Goal: Information Seeking & Learning: Learn about a topic

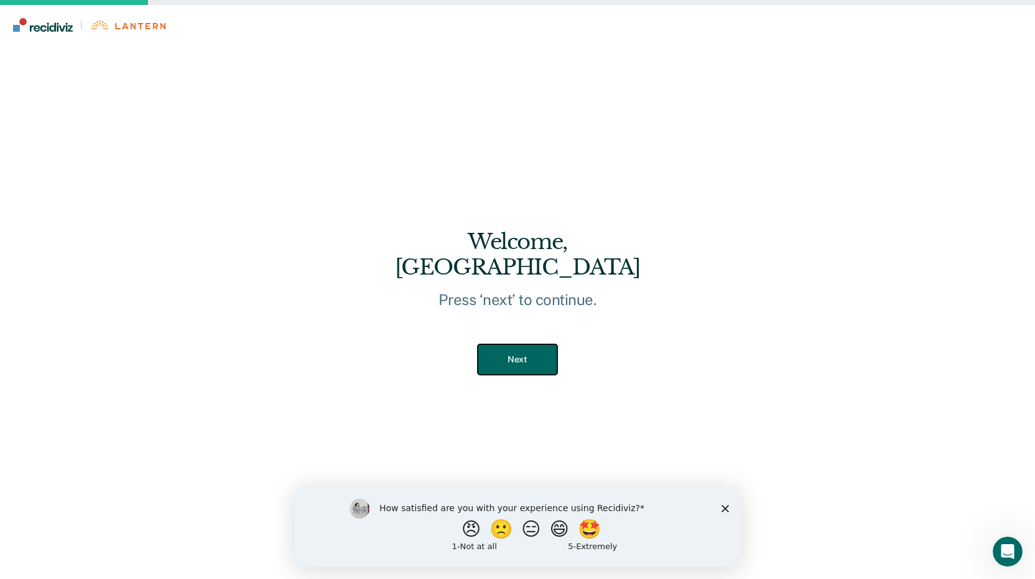
click at [533, 350] on button "Next" at bounding box center [517, 359] width 79 height 30
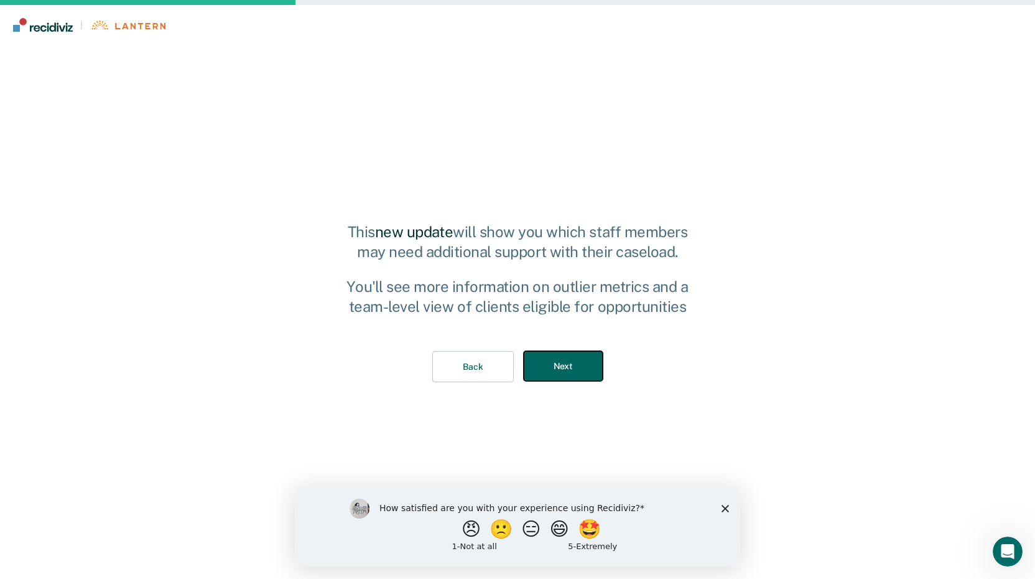
click at [553, 368] on button "Next" at bounding box center [563, 366] width 79 height 30
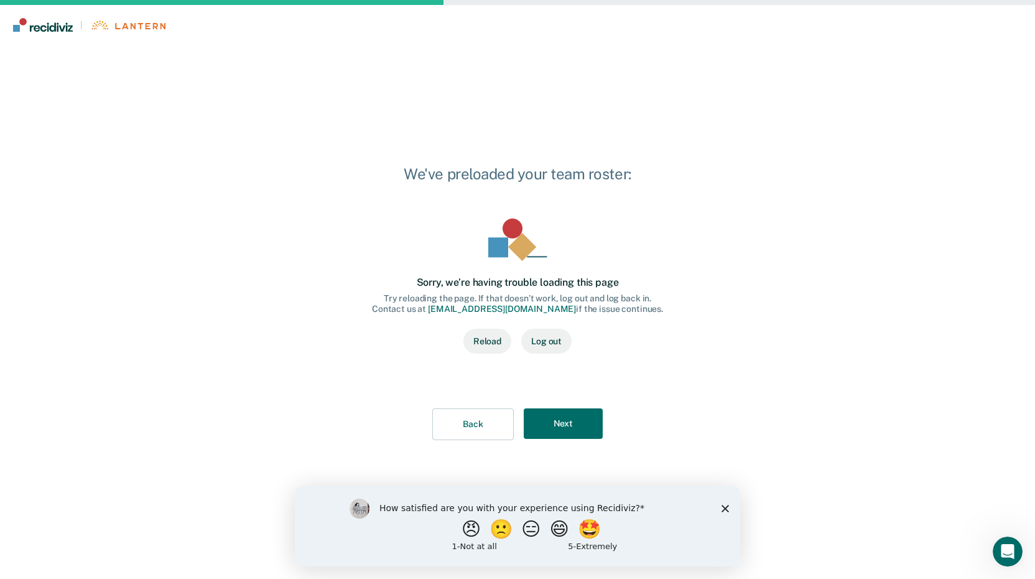
click at [485, 337] on button "Reload" at bounding box center [488, 341] width 48 height 25
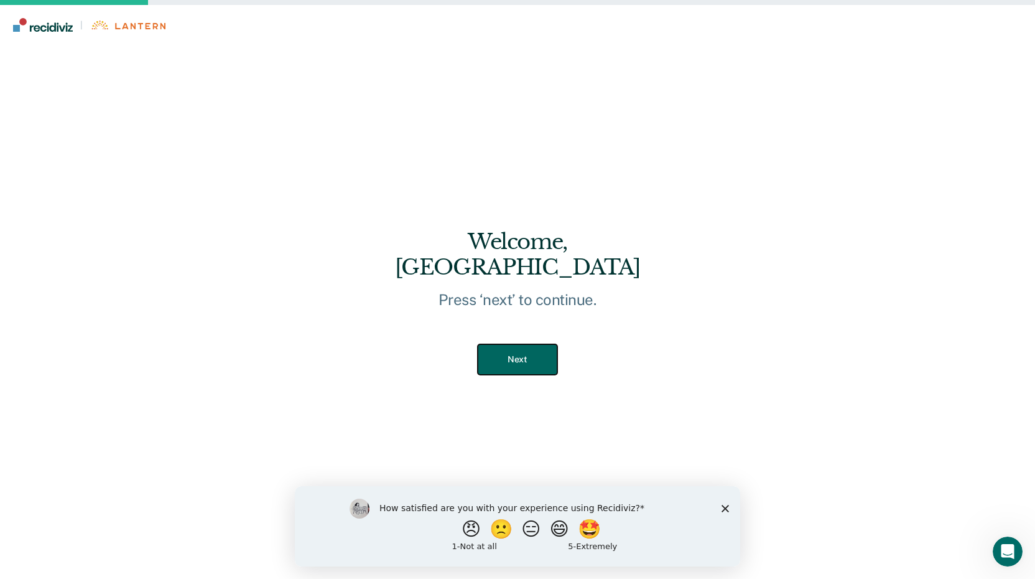
click at [534, 344] on button "Next" at bounding box center [517, 359] width 79 height 30
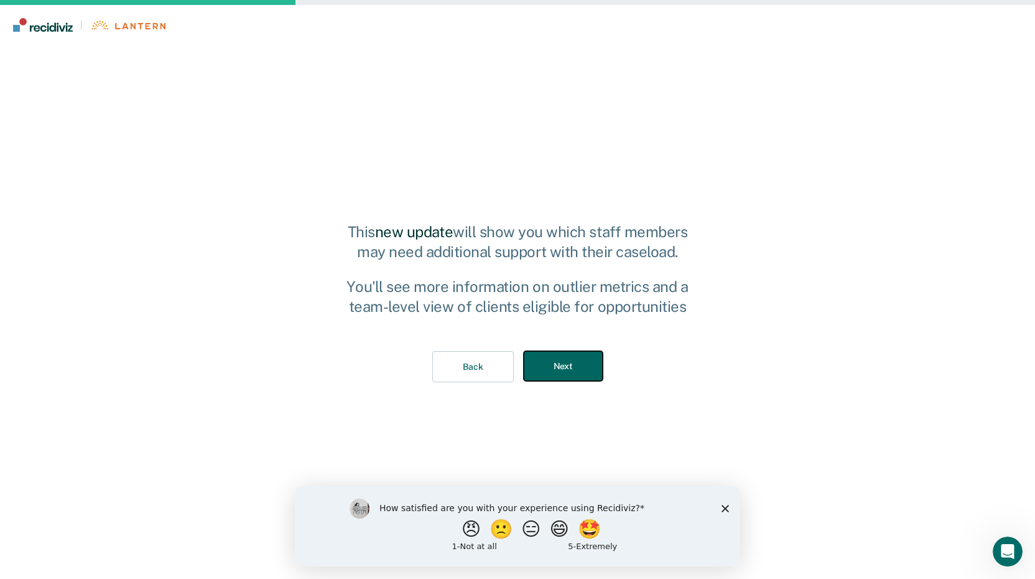
click at [546, 363] on button "Next" at bounding box center [563, 366] width 79 height 30
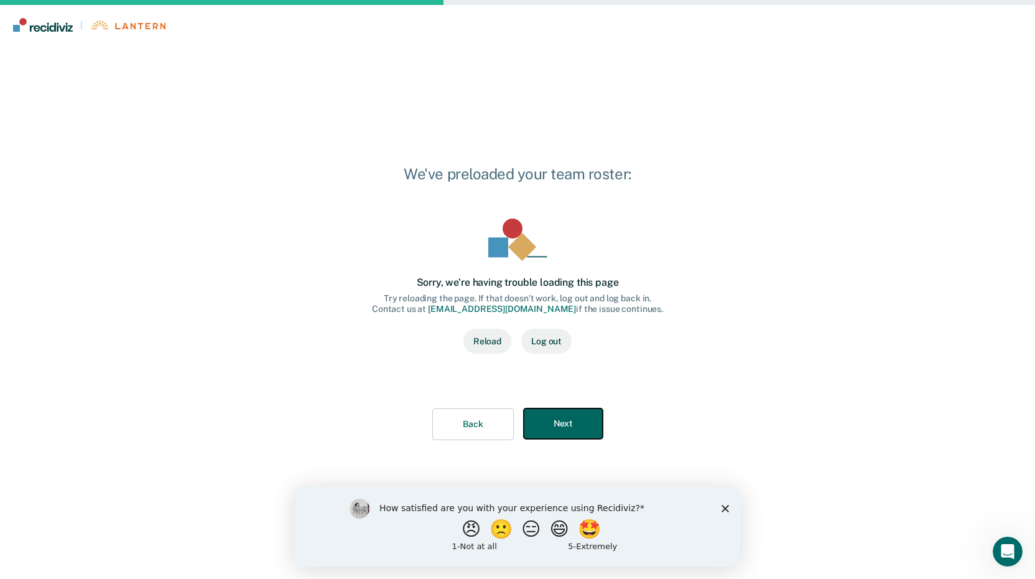
click at [548, 426] on button "Next" at bounding box center [563, 423] width 79 height 30
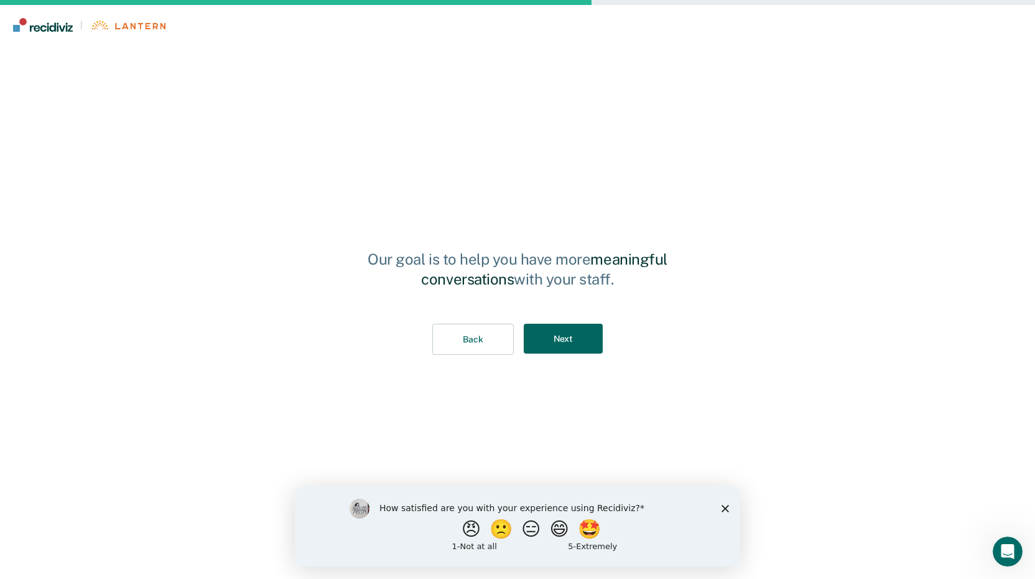
click at [556, 322] on div "Back Next" at bounding box center [517, 340] width 345 height 72
click at [559, 340] on button "Next" at bounding box center [563, 339] width 79 height 30
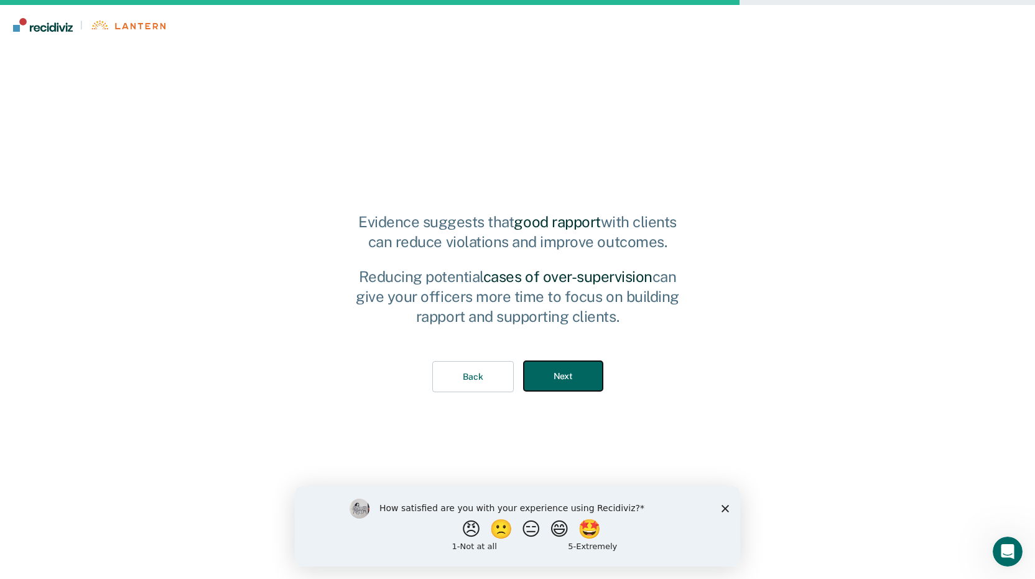
click at [549, 371] on button "Next" at bounding box center [563, 376] width 79 height 30
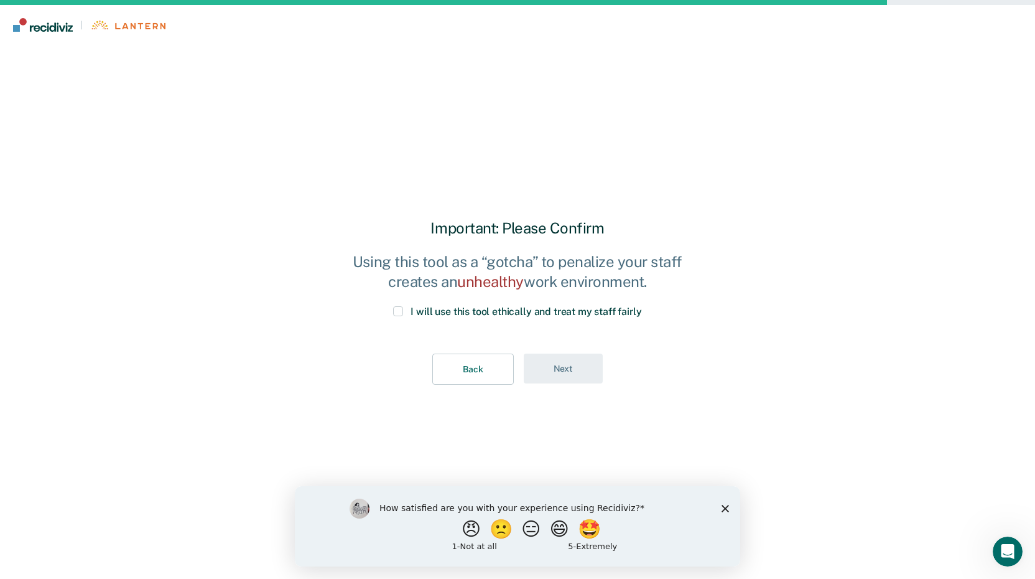
click at [403, 310] on span at bounding box center [398, 311] width 10 height 10
click at [642, 306] on input "I will use this tool ethically and treat my staff fairly" at bounding box center [642, 306] width 0 height 0
click at [544, 374] on button "Next" at bounding box center [563, 368] width 79 height 30
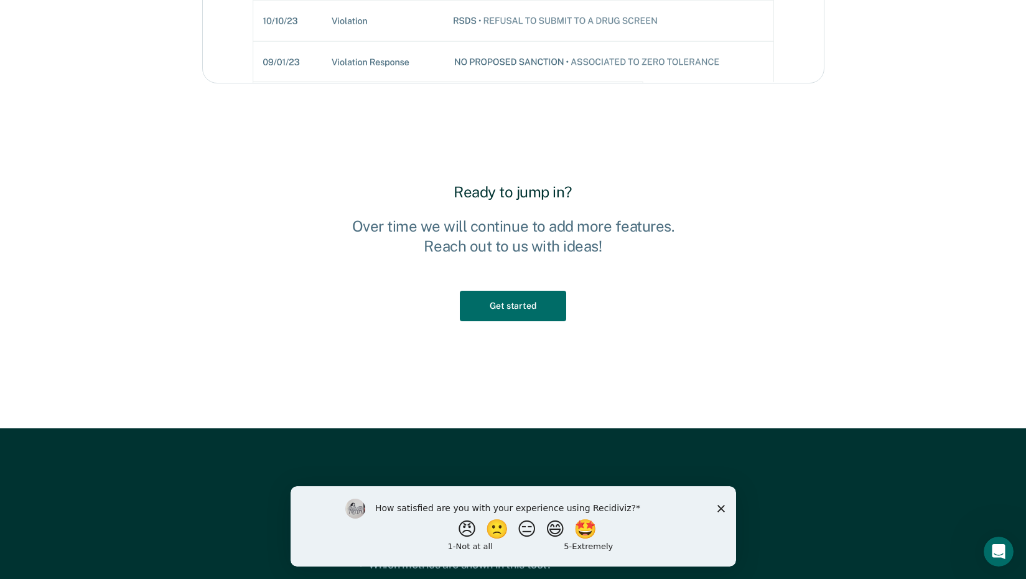
scroll to position [1282, 0]
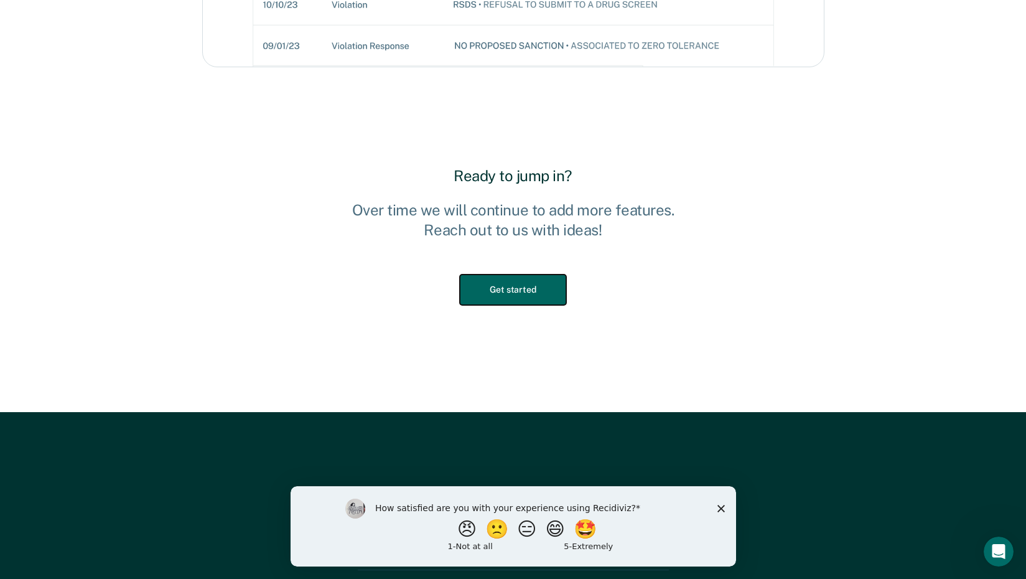
click at [503, 288] on button "Get started" at bounding box center [513, 289] width 106 height 30
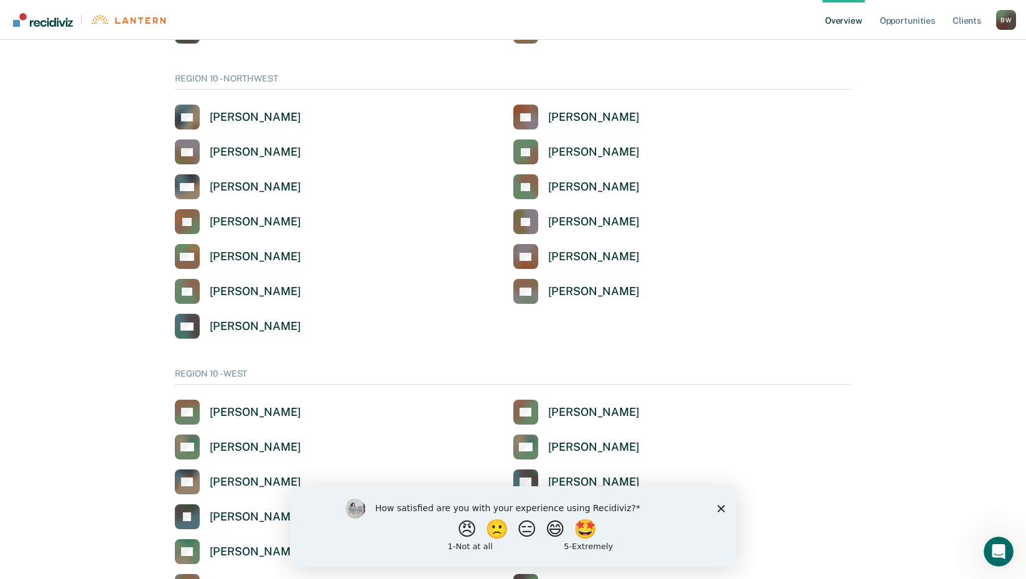
scroll to position [2533, 0]
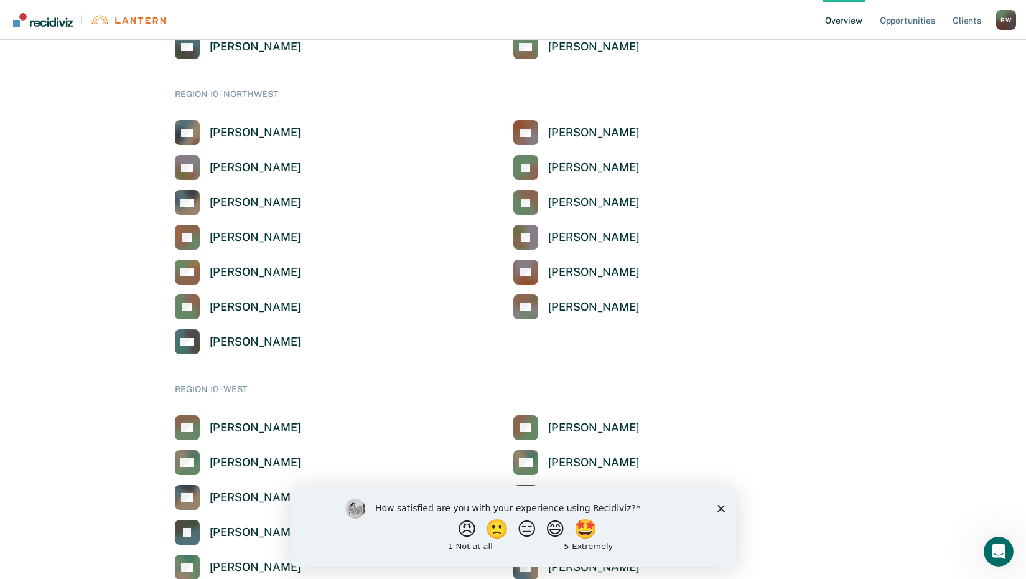
click at [717, 510] on icon "Close survey" at bounding box center [720, 507] width 7 height 7
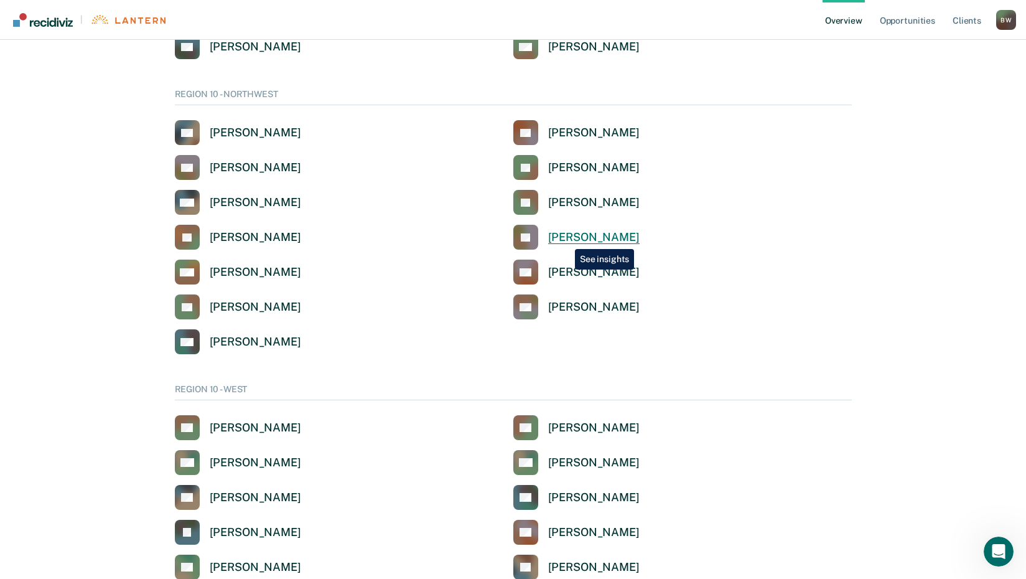
click at [566, 240] on div "[PERSON_NAME]" at bounding box center [593, 237] width 91 height 14
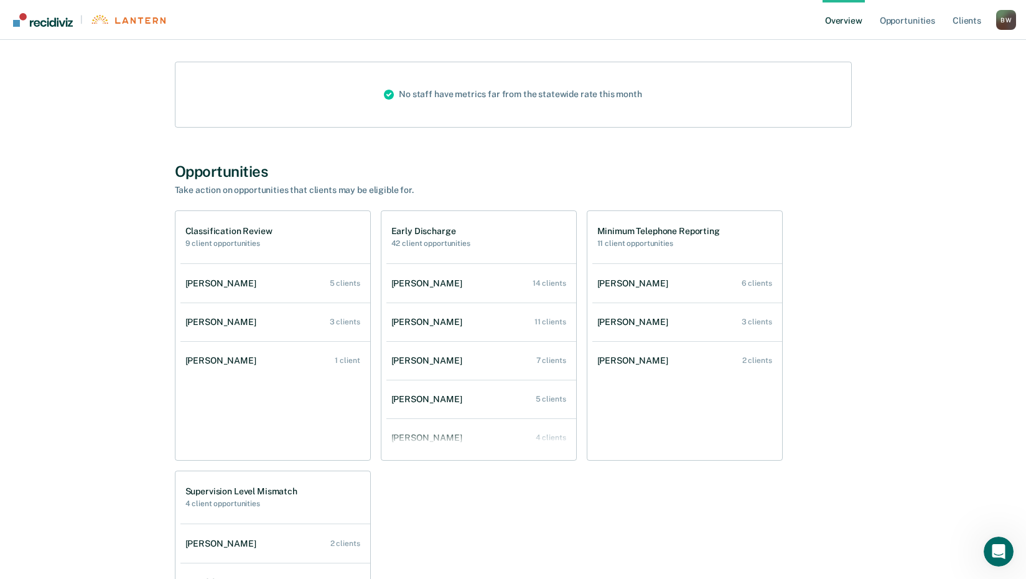
scroll to position [187, 0]
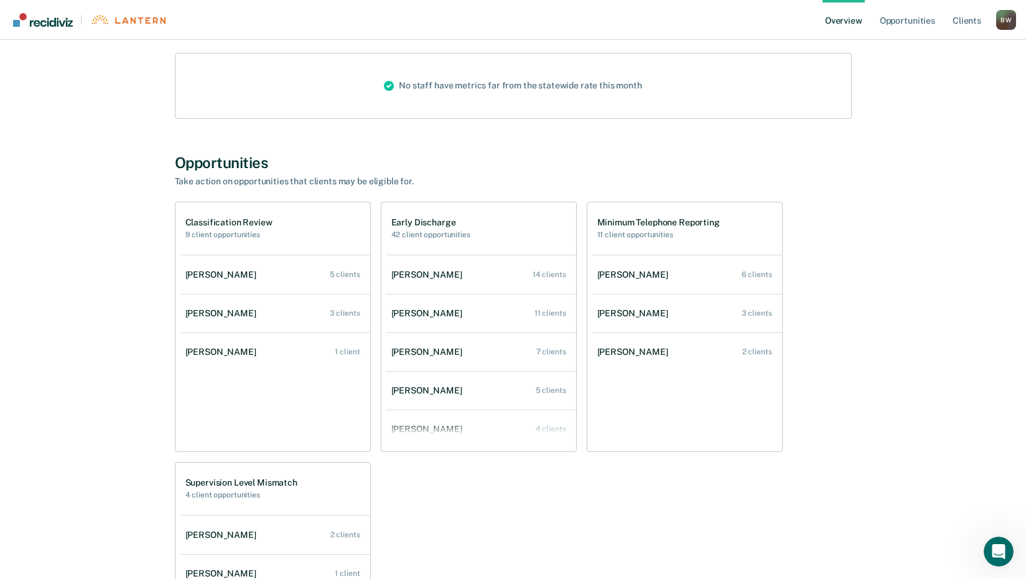
click at [648, 350] on div "[PERSON_NAME]" at bounding box center [635, 352] width 76 height 11
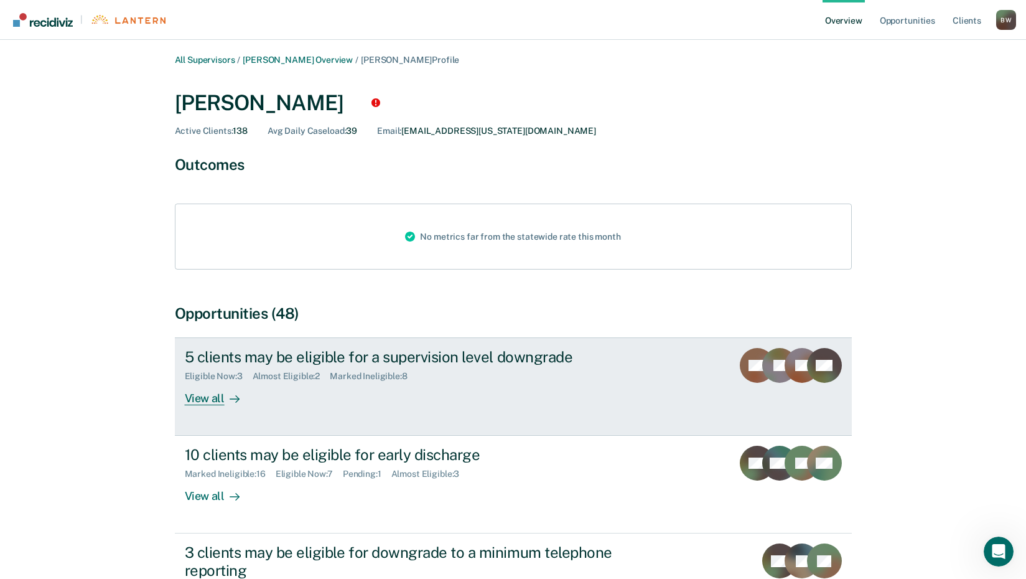
click at [194, 405] on div "View all" at bounding box center [220, 393] width 70 height 24
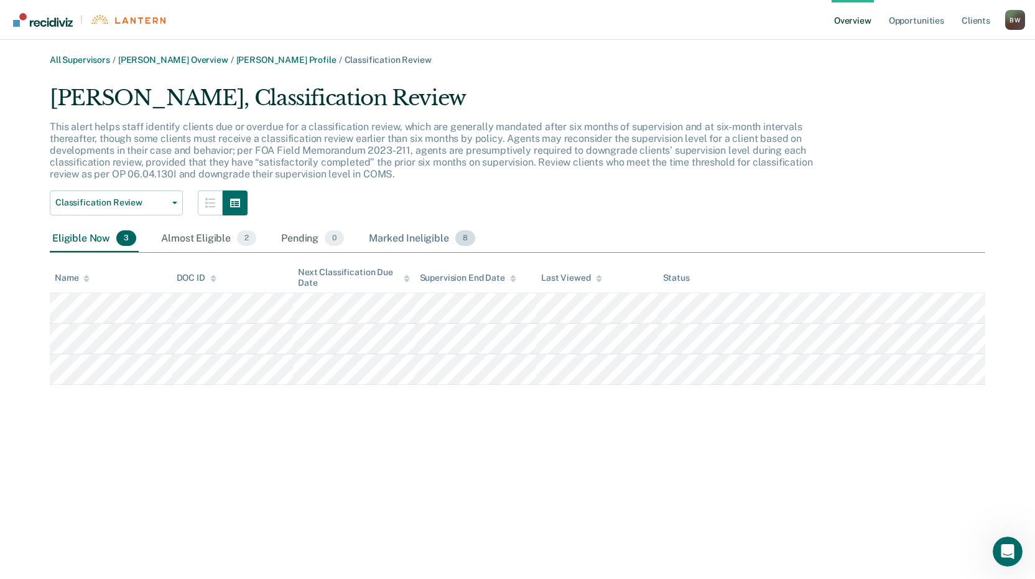
click at [389, 238] on div "Marked Ineligible 8" at bounding box center [421, 238] width 111 height 27
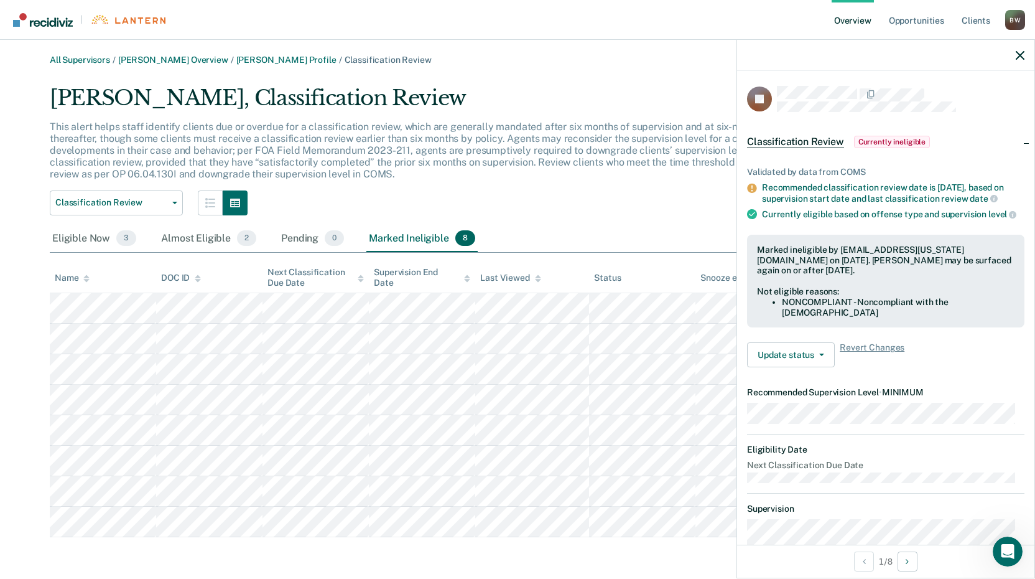
drag, startPoint x: 1020, startPoint y: 302, endPoint x: 1026, endPoint y: 333, distance: 31.6
click at [1026, 333] on div "SJ Classification Review Currently ineligible Validated by data from COMS Recom…" at bounding box center [885, 307] width 297 height 473
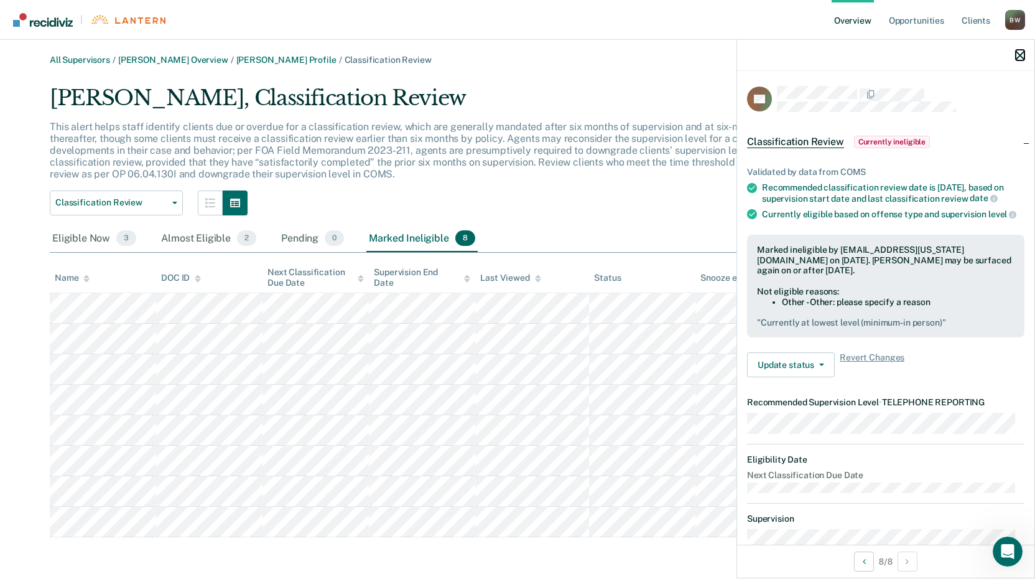
click at [1020, 52] on icon "button" at bounding box center [1020, 55] width 9 height 9
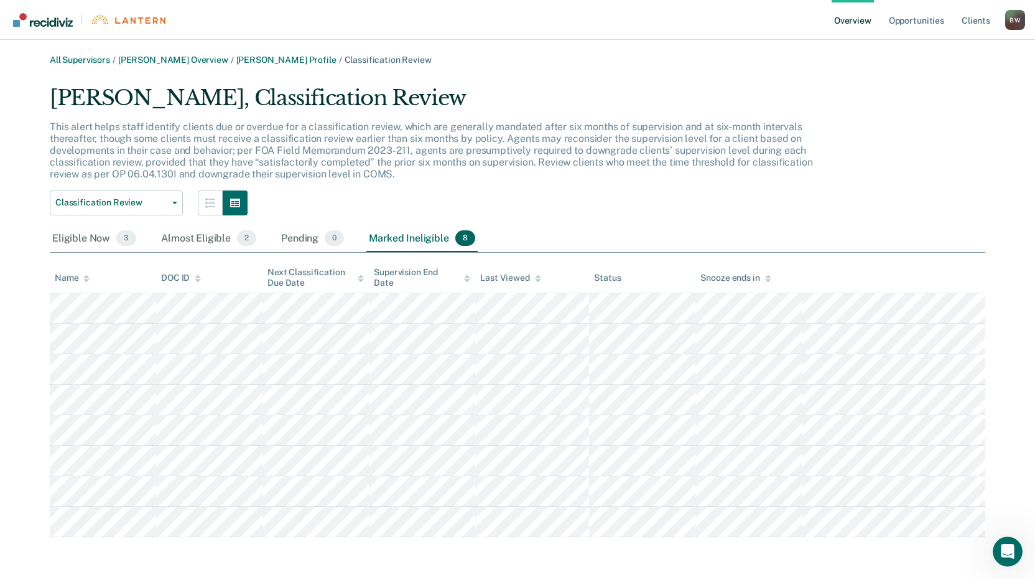
click at [855, 22] on link "Overview" at bounding box center [853, 20] width 42 height 40
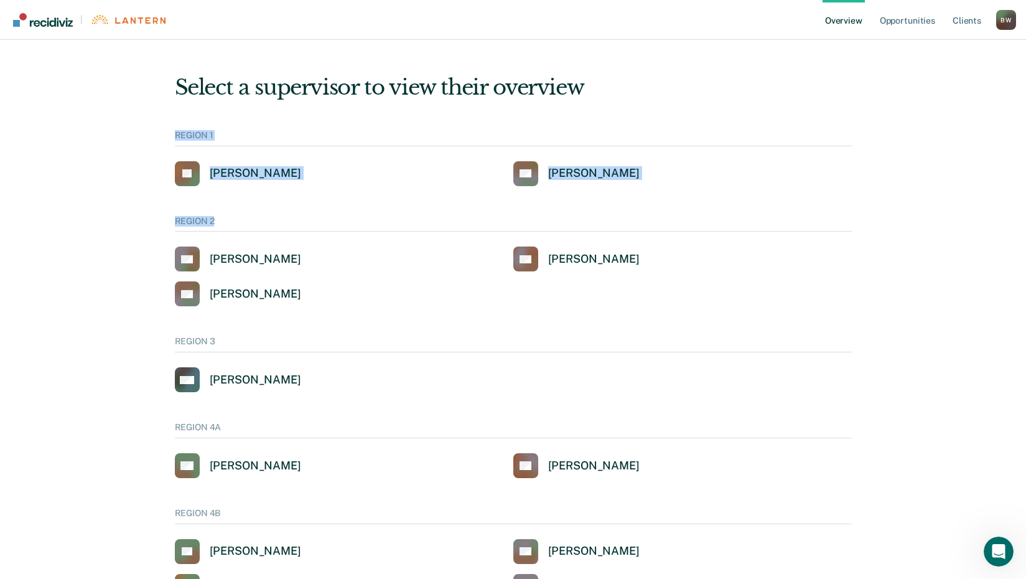
drag, startPoint x: 1016, startPoint y: 77, endPoint x: 1008, endPoint y: 177, distance: 99.9
click at [904, 18] on link "Opportunities" at bounding box center [907, 20] width 60 height 40
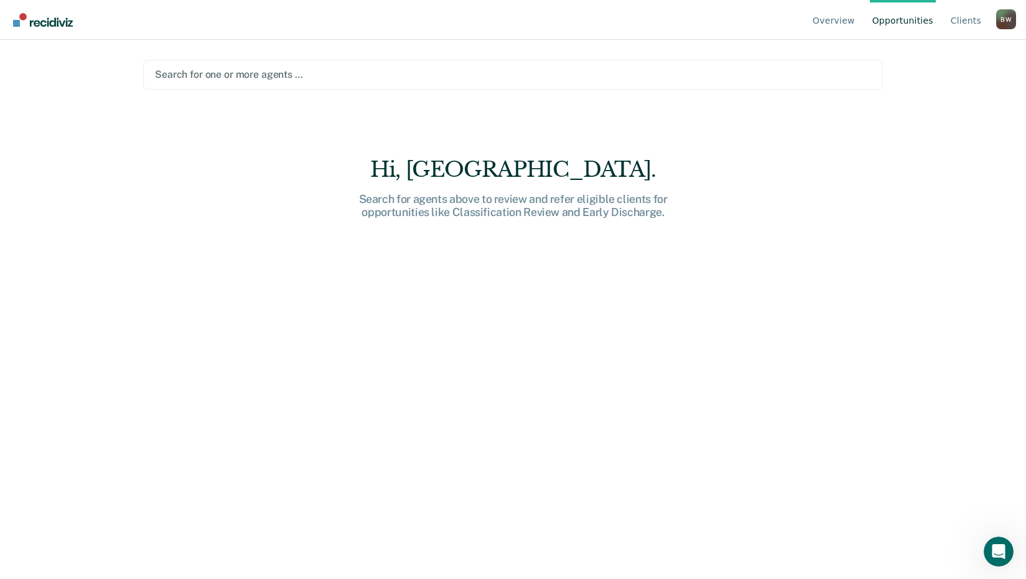
click at [908, 18] on link "Opportunities" at bounding box center [903, 20] width 66 height 40
click at [959, 21] on link "Client s" at bounding box center [965, 20] width 35 height 40
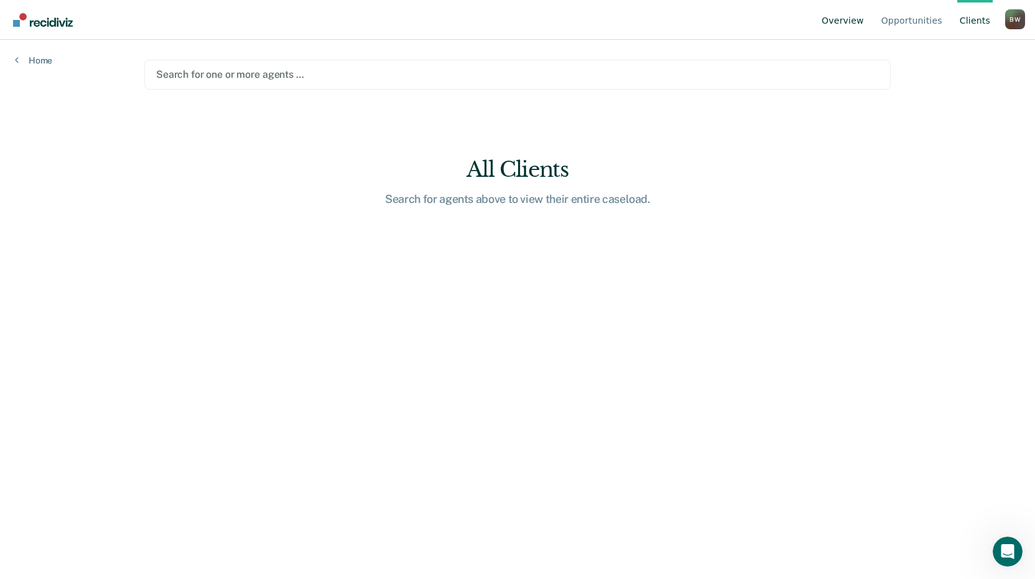
click at [859, 17] on link "Overview" at bounding box center [842, 20] width 47 height 40
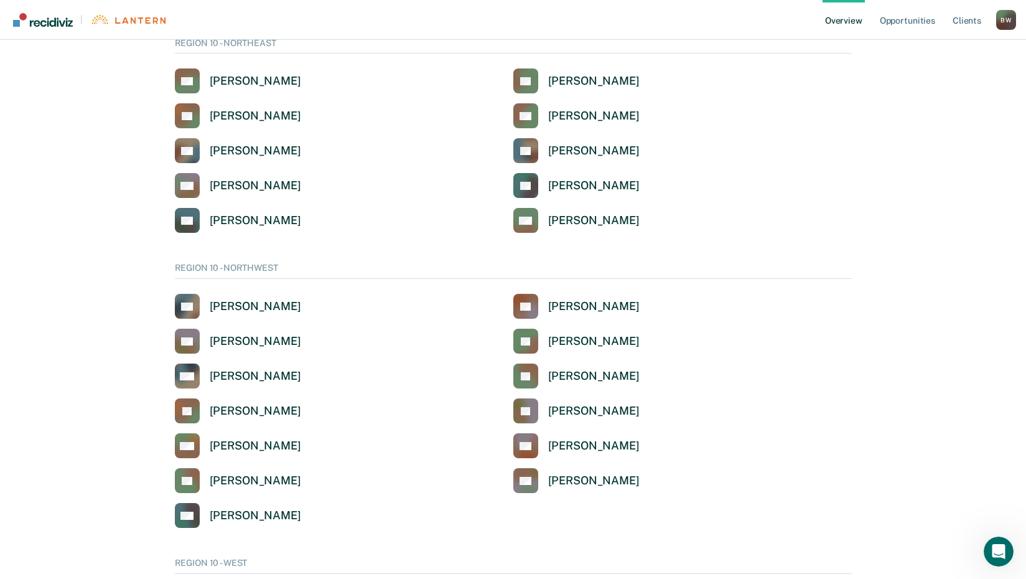
scroll to position [2407, 0]
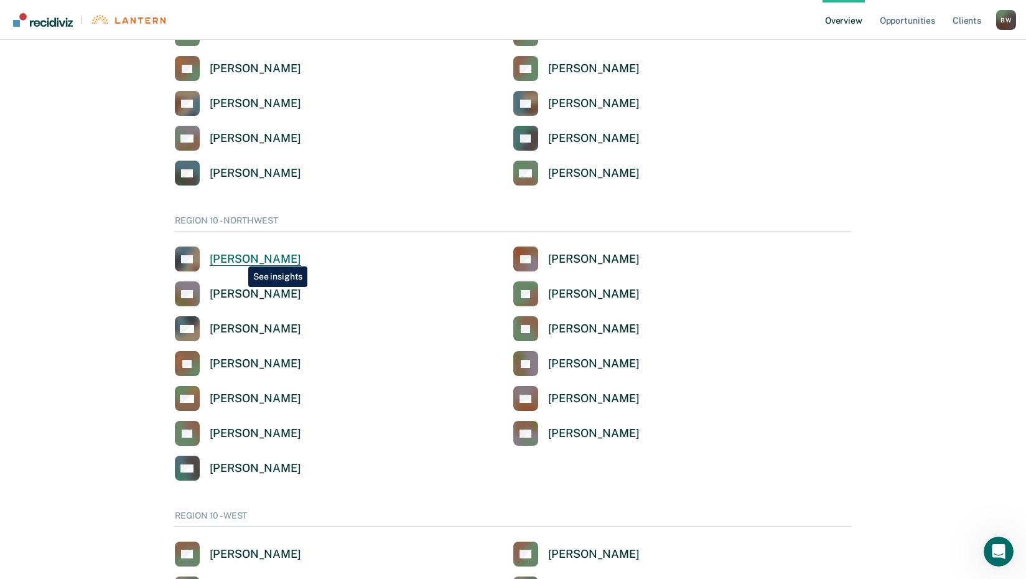
click at [238, 257] on div "[PERSON_NAME]" at bounding box center [255, 259] width 91 height 14
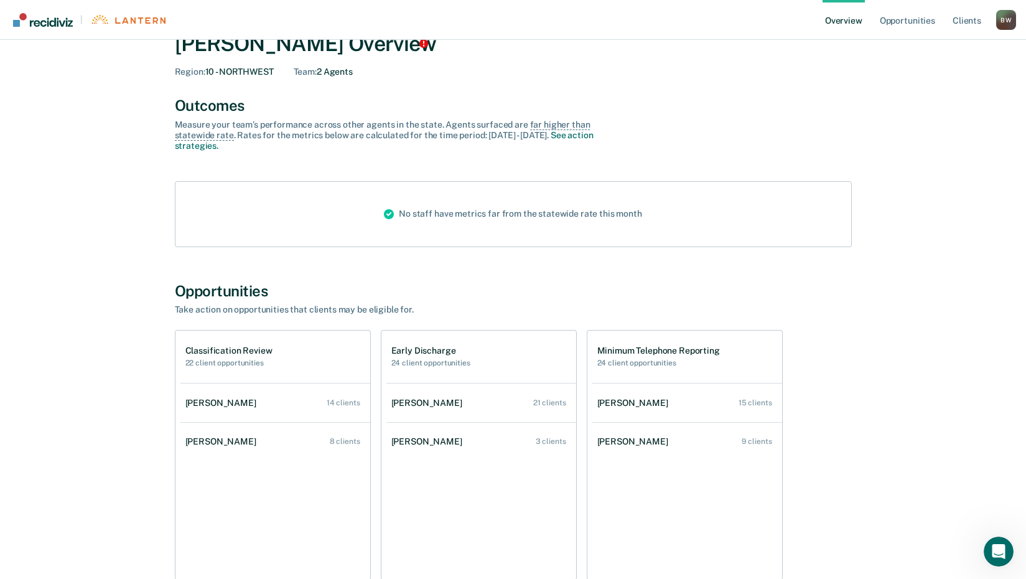
scroll to position [62, 0]
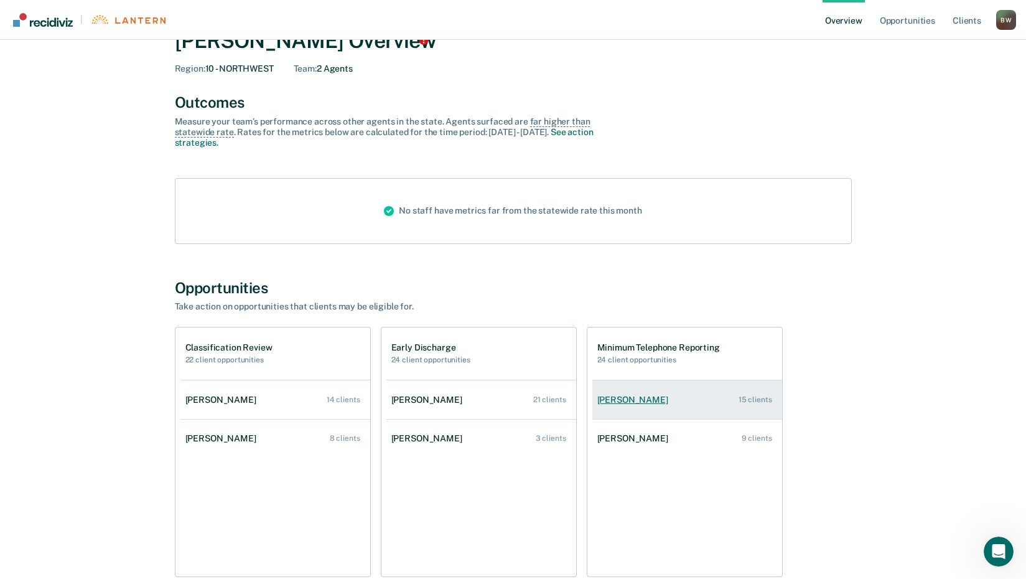
click at [620, 400] on div "[PERSON_NAME]" at bounding box center [635, 399] width 76 height 11
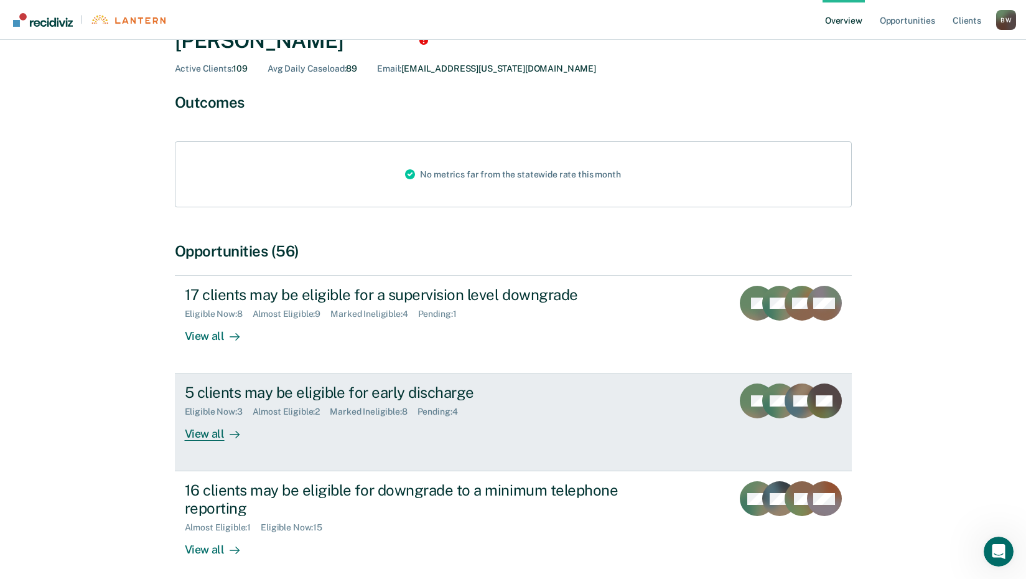
scroll to position [124, 0]
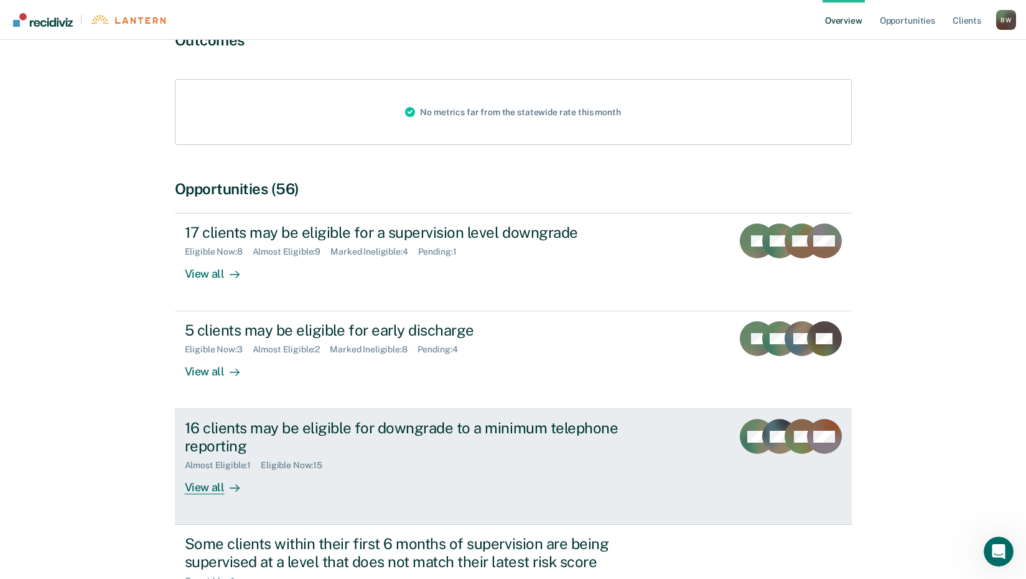
click at [218, 487] on div "View all" at bounding box center [220, 482] width 70 height 24
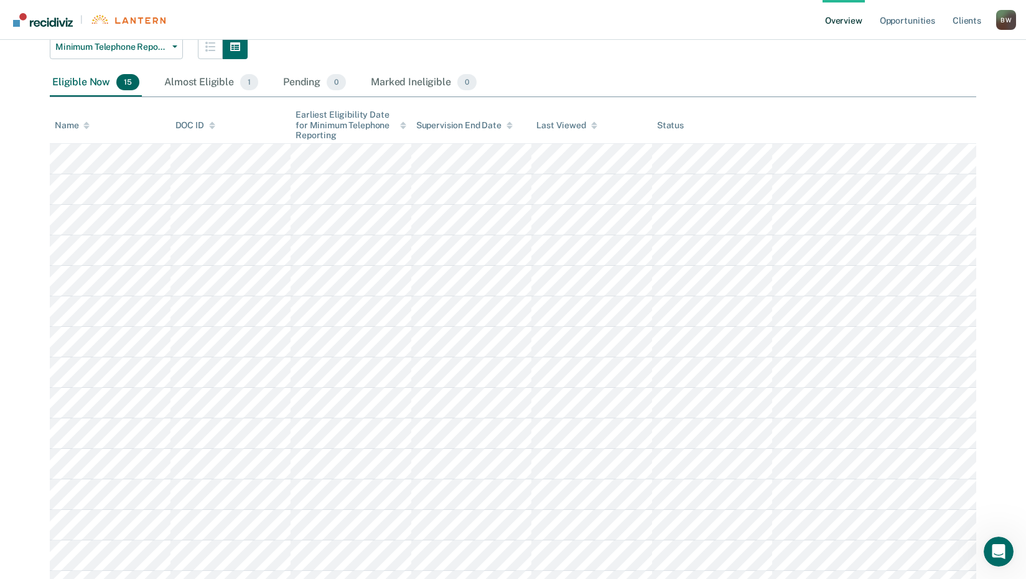
scroll to position [70, 0]
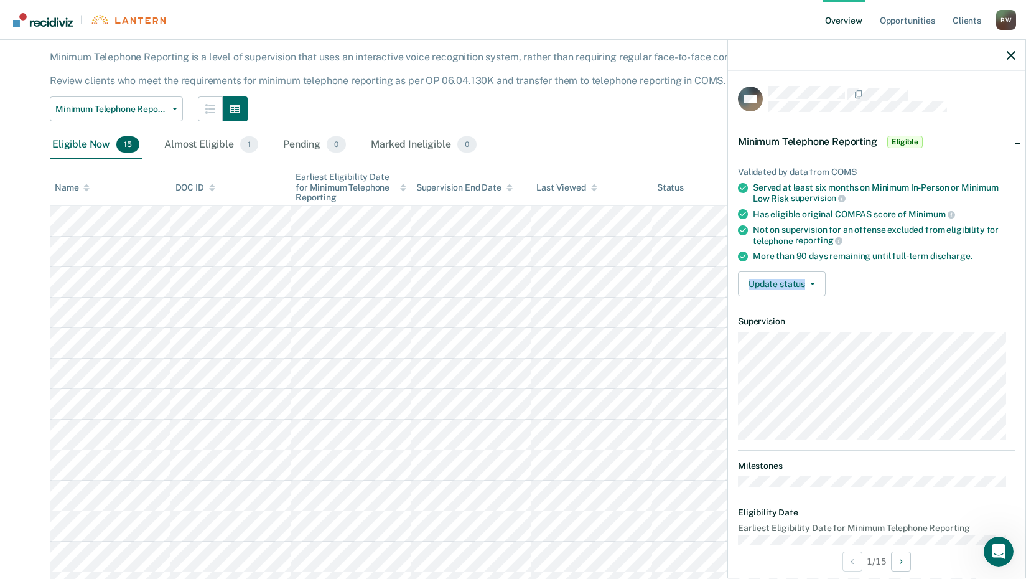
drag, startPoint x: 1015, startPoint y: 251, endPoint x: 1020, endPoint y: 275, distance: 24.9
click at [1020, 275] on div "MH Minimum Telephone Reporting Eligible Validated by data from COMS Served at l…" at bounding box center [876, 307] width 297 height 473
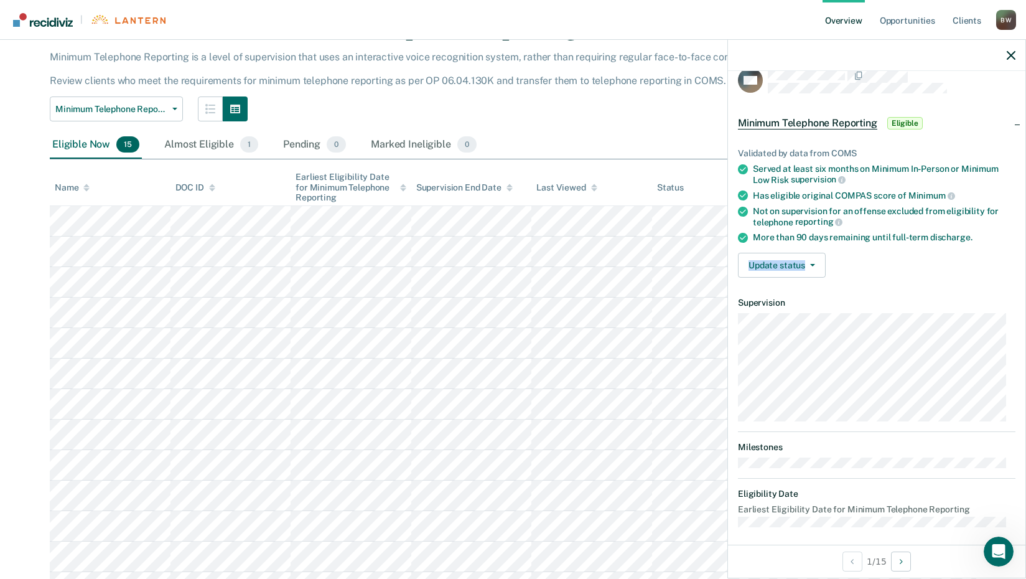
scroll to position [25, 0]
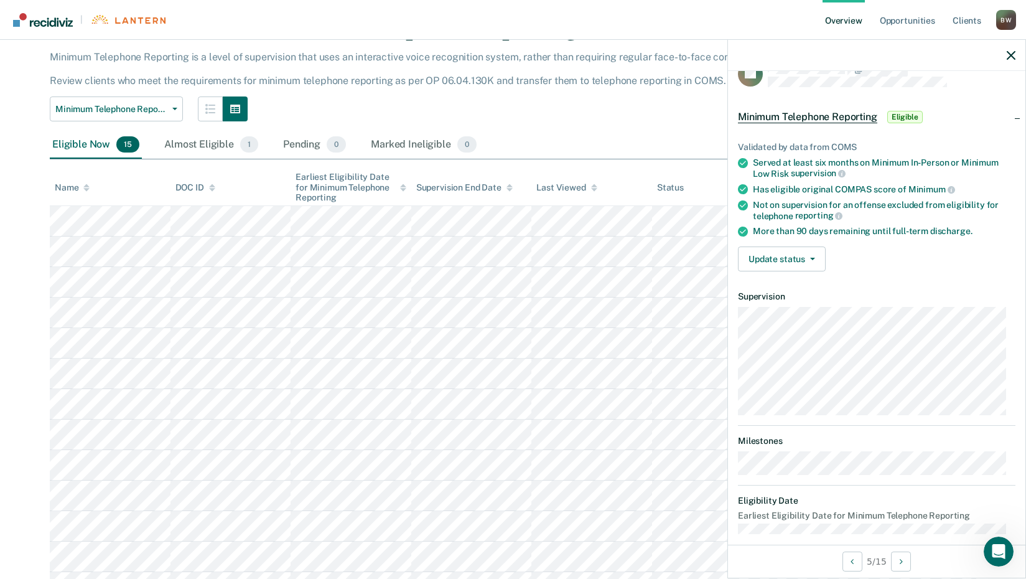
click at [25, 188] on div "All Supervisors / [PERSON_NAME] Overview / [PERSON_NAME] Profile / Minimum Tele…" at bounding box center [513, 324] width 996 height 678
click at [1006, 54] on div at bounding box center [876, 55] width 297 height 31
click at [1014, 60] on div at bounding box center [876, 55] width 297 height 31
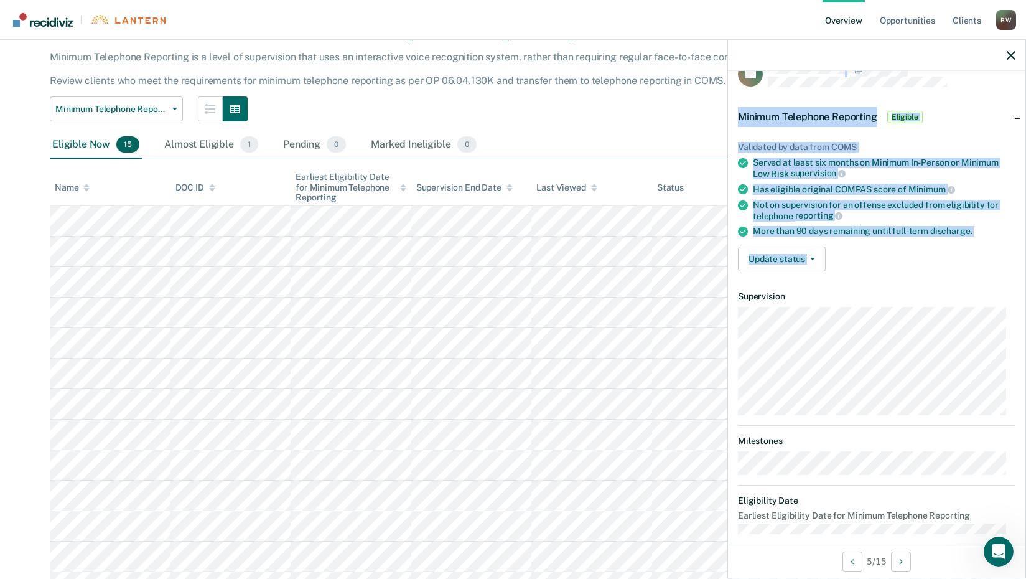
drag, startPoint x: 1013, startPoint y: 414, endPoint x: 1029, endPoint y: 455, distance: 43.6
click at [1026, 455] on html "Looks like you’re using Internet Explorer 11. For faster loading and a better e…" at bounding box center [513, 219] width 1026 height 579
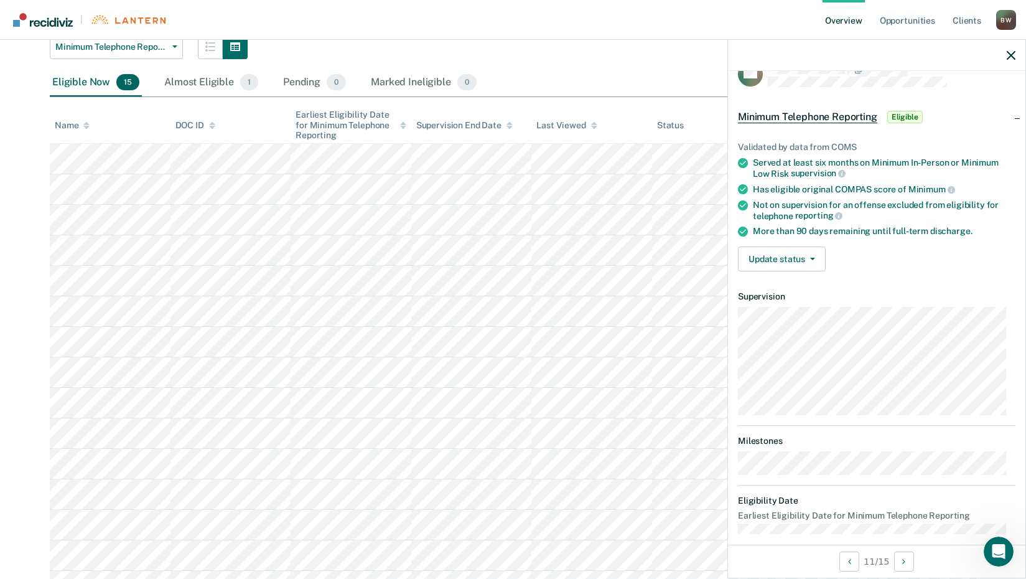
scroll to position [194, 0]
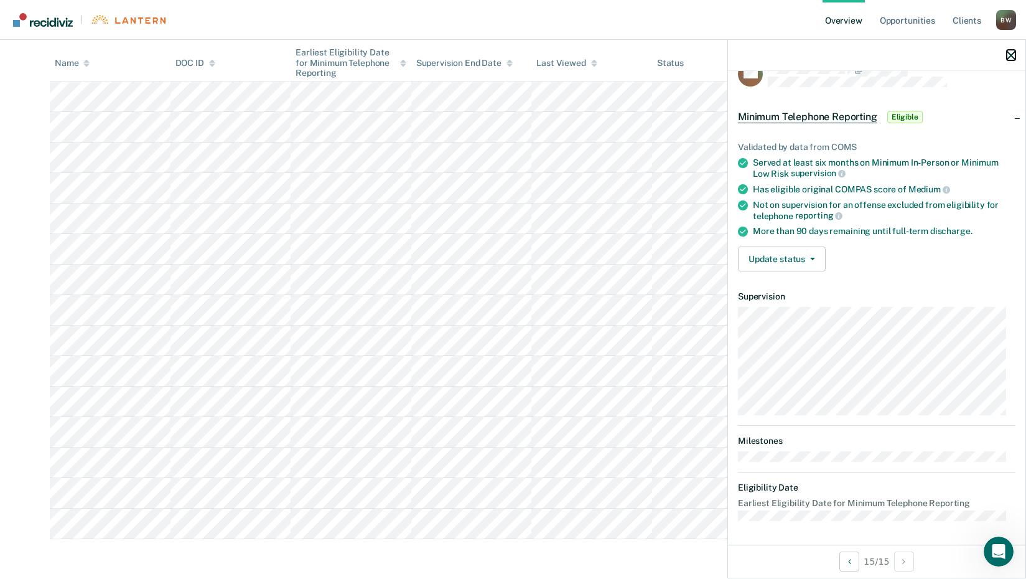
click at [1012, 62] on div at bounding box center [876, 55] width 297 height 31
click at [1009, 58] on icon "button" at bounding box center [1011, 55] width 9 height 9
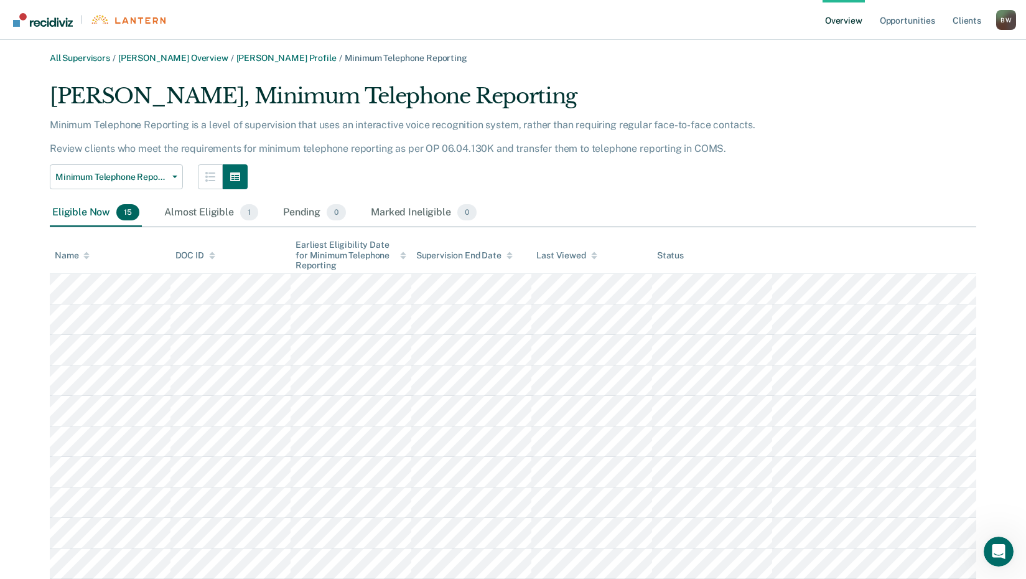
scroll to position [0, 0]
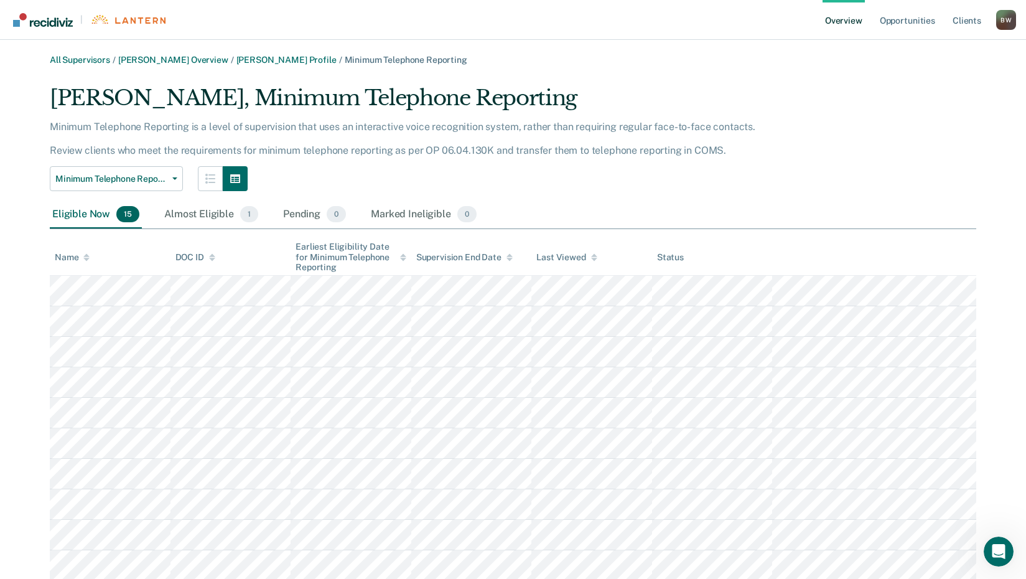
click at [854, 23] on link "Overview" at bounding box center [844, 20] width 42 height 40
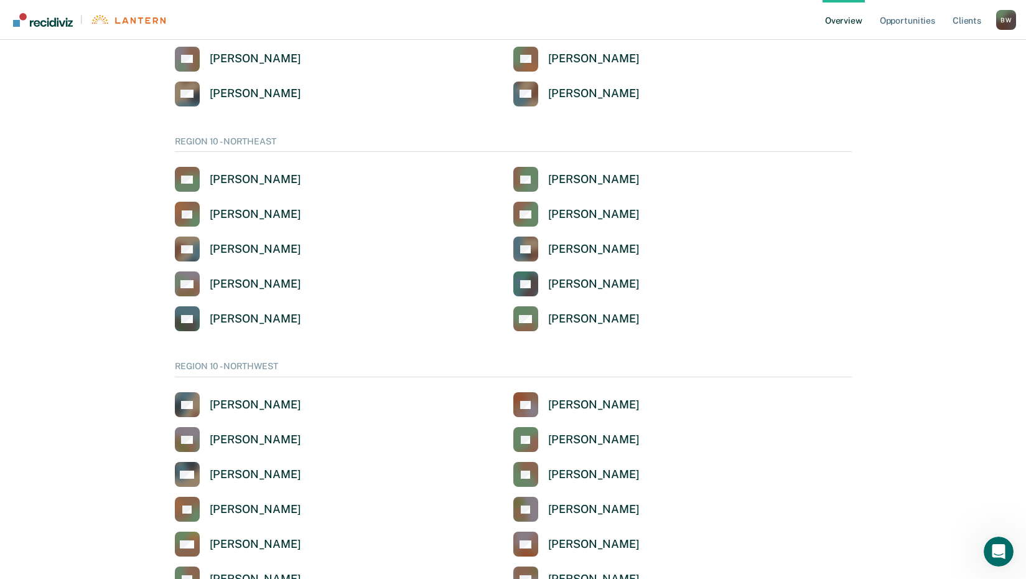
scroll to position [2371, 0]
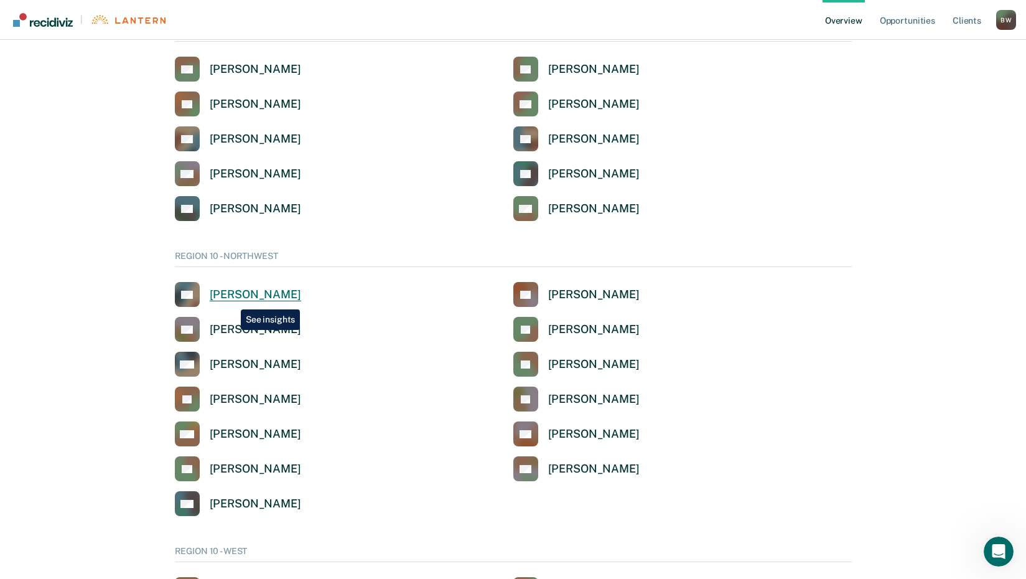
click at [231, 300] on div "[PERSON_NAME]" at bounding box center [255, 294] width 91 height 14
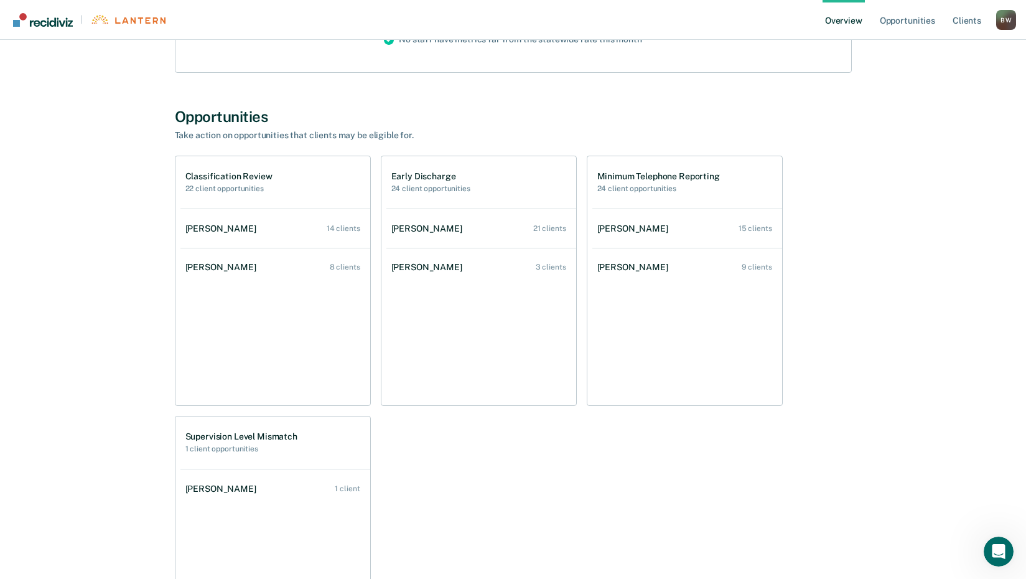
scroll to position [226, 0]
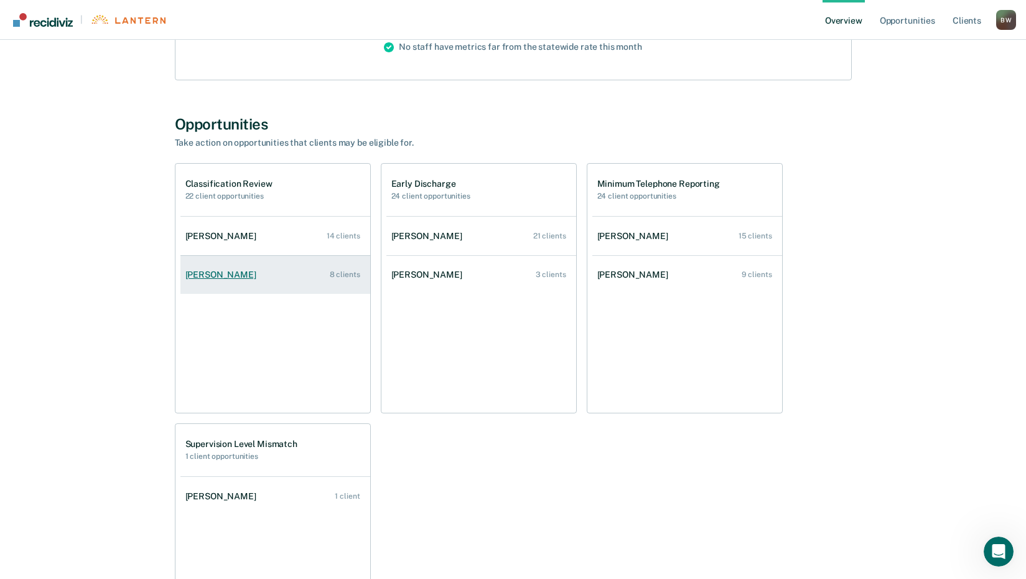
click at [207, 281] on link "[PERSON_NAME] 8 clients" at bounding box center [275, 274] width 190 height 35
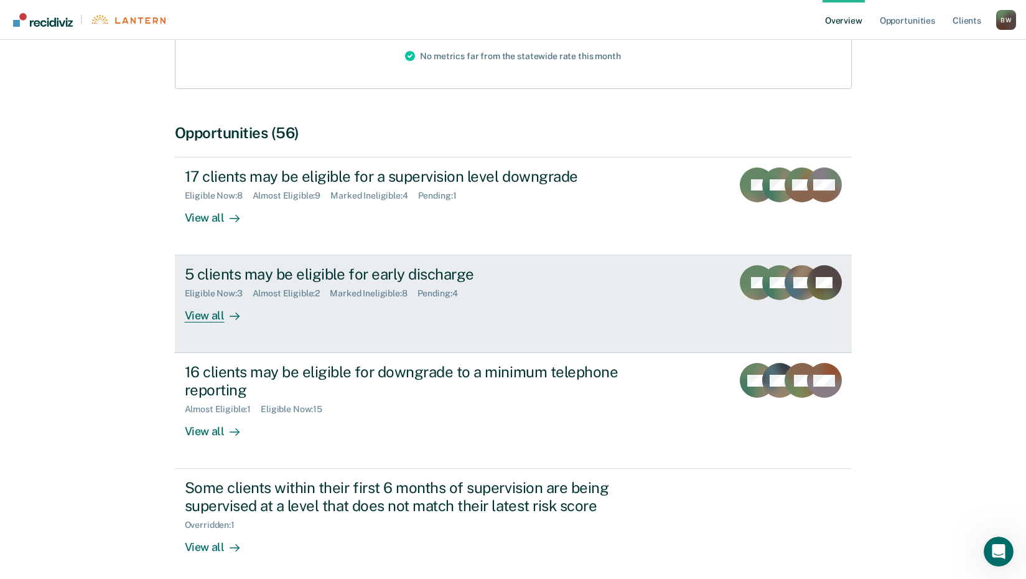
scroll to position [187, 0]
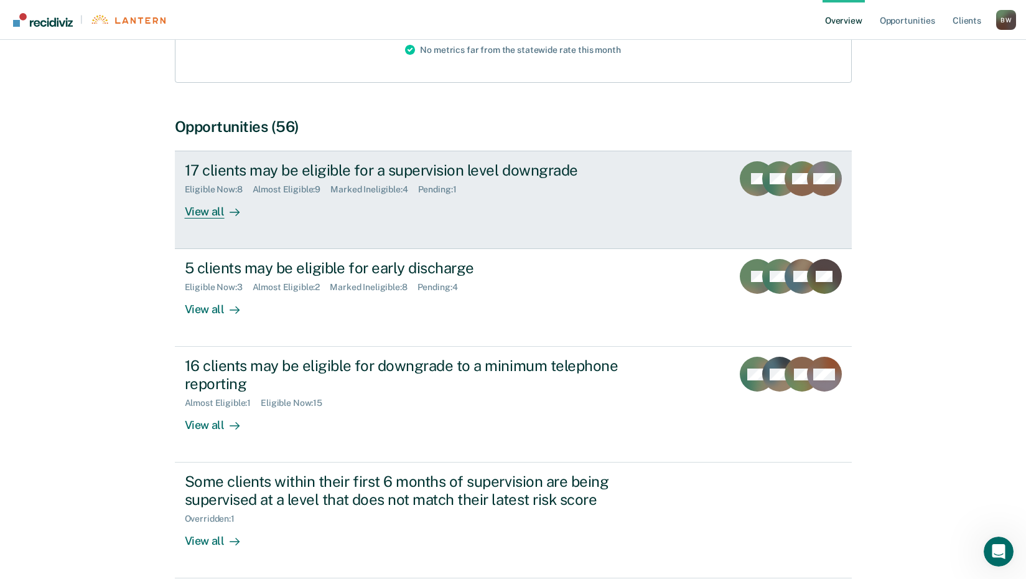
click at [226, 212] on div at bounding box center [232, 212] width 15 height 14
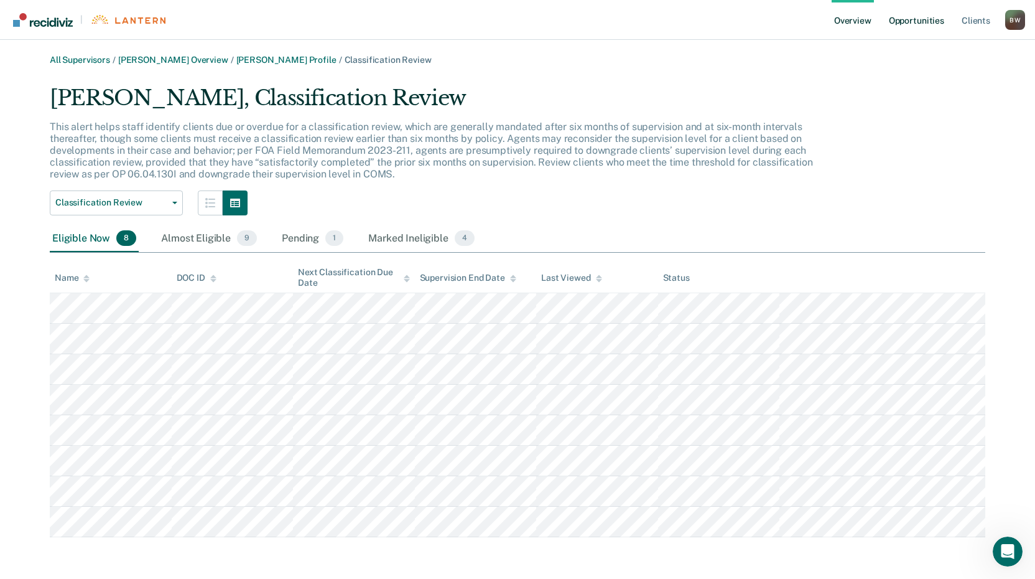
click at [896, 21] on link "Opportunities" at bounding box center [917, 20] width 60 height 40
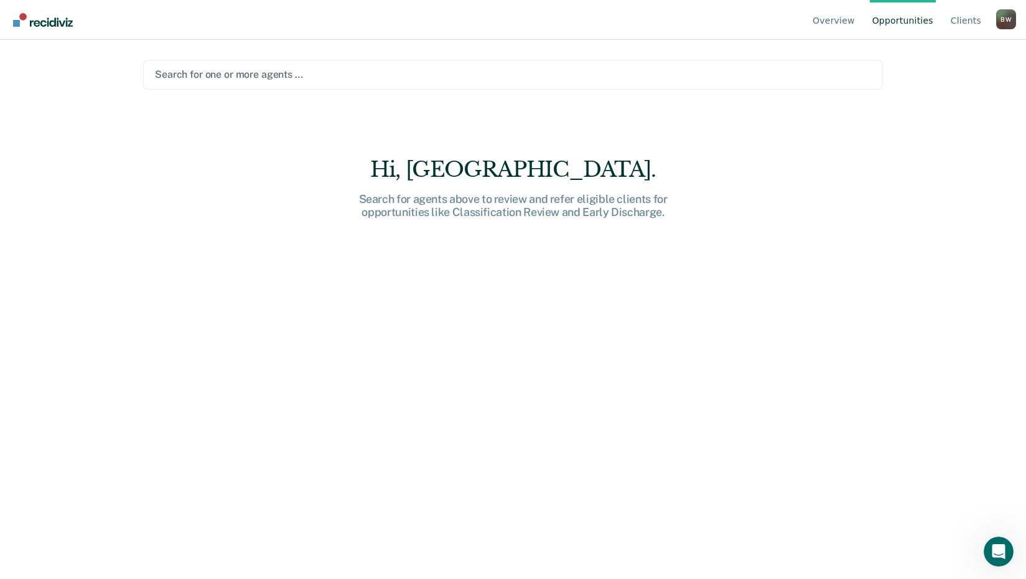
click at [897, 21] on link "Opportunities" at bounding box center [903, 20] width 66 height 40
click at [930, 13] on link "Opportunities" at bounding box center [903, 20] width 66 height 40
click at [833, 22] on link "Overview" at bounding box center [833, 20] width 47 height 40
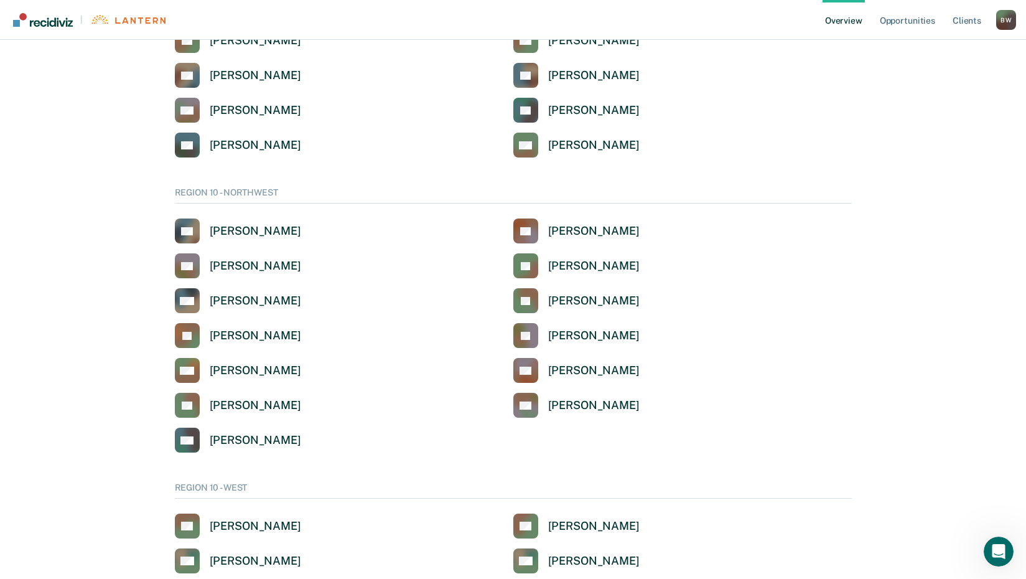
scroll to position [2427, 0]
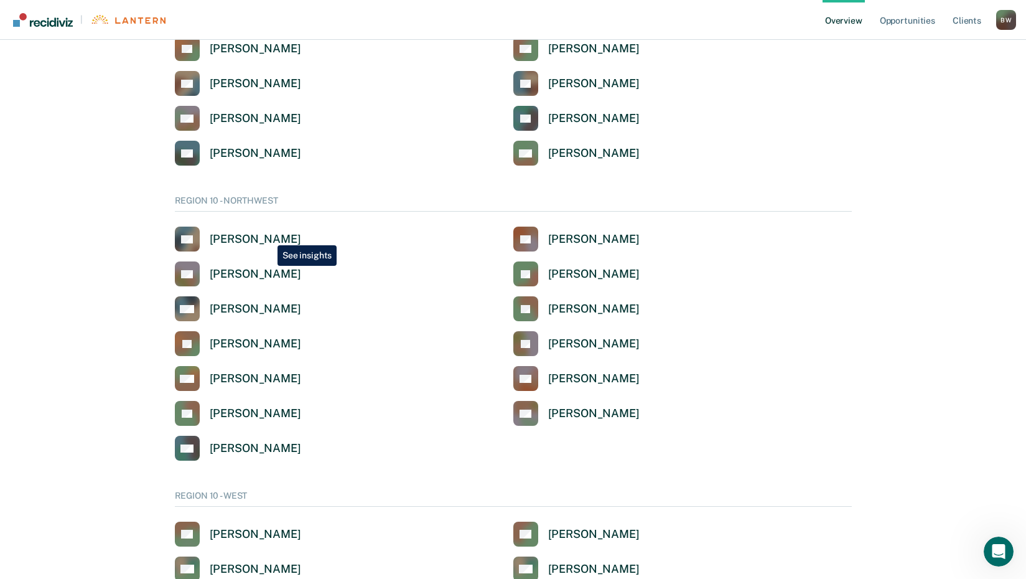
click at [269, 235] on div "[PERSON_NAME]" at bounding box center [255, 239] width 91 height 14
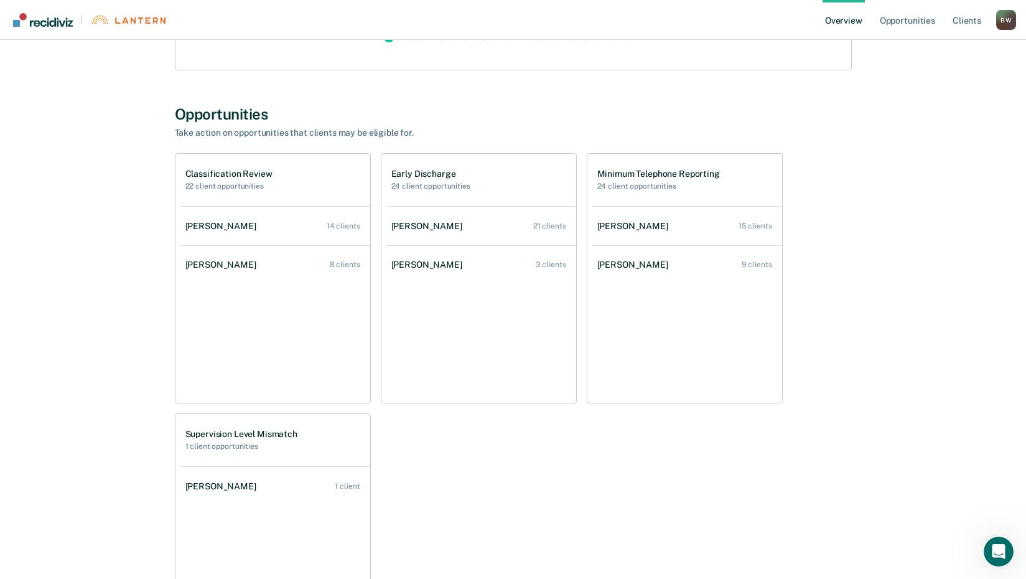
scroll to position [240, 0]
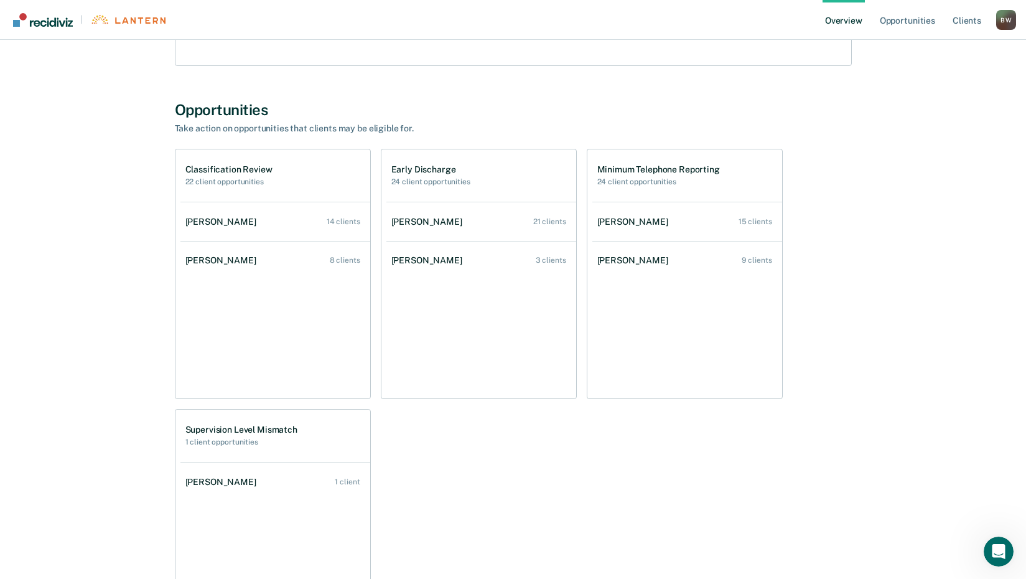
click at [838, 20] on link "Overview" at bounding box center [844, 20] width 42 height 40
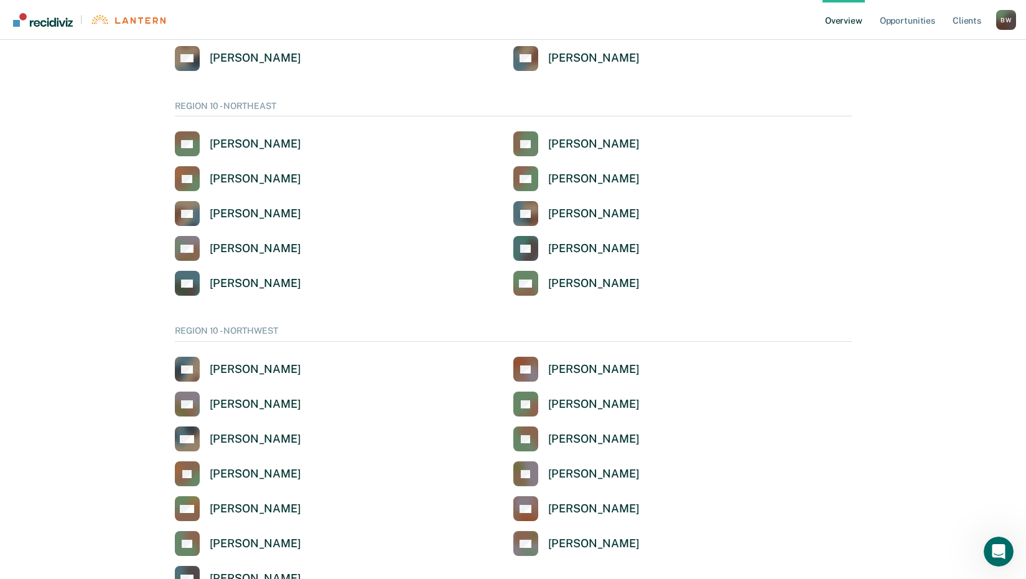
scroll to position [2438, 0]
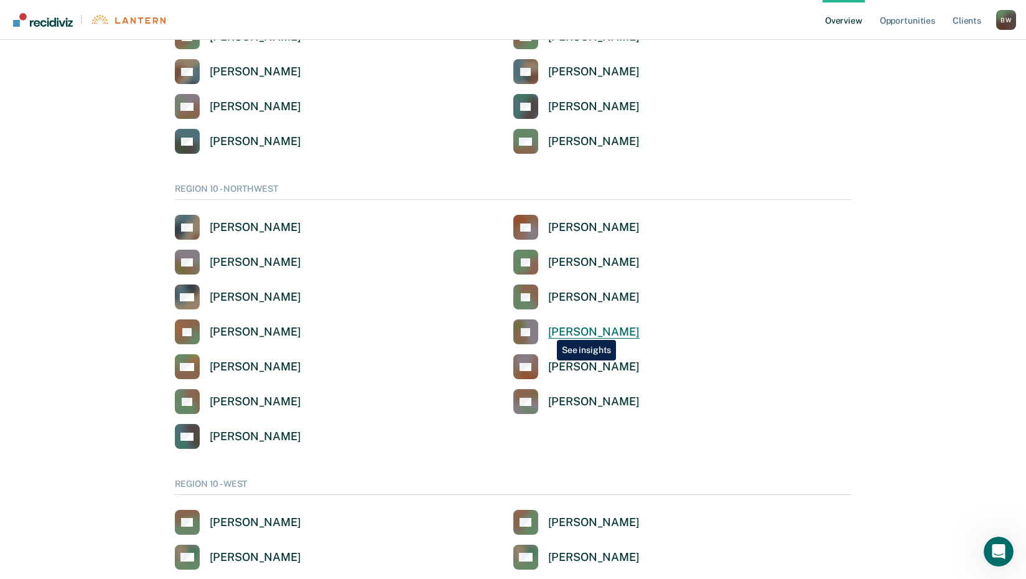
click at [548, 330] on div "[PERSON_NAME]" at bounding box center [593, 332] width 91 height 14
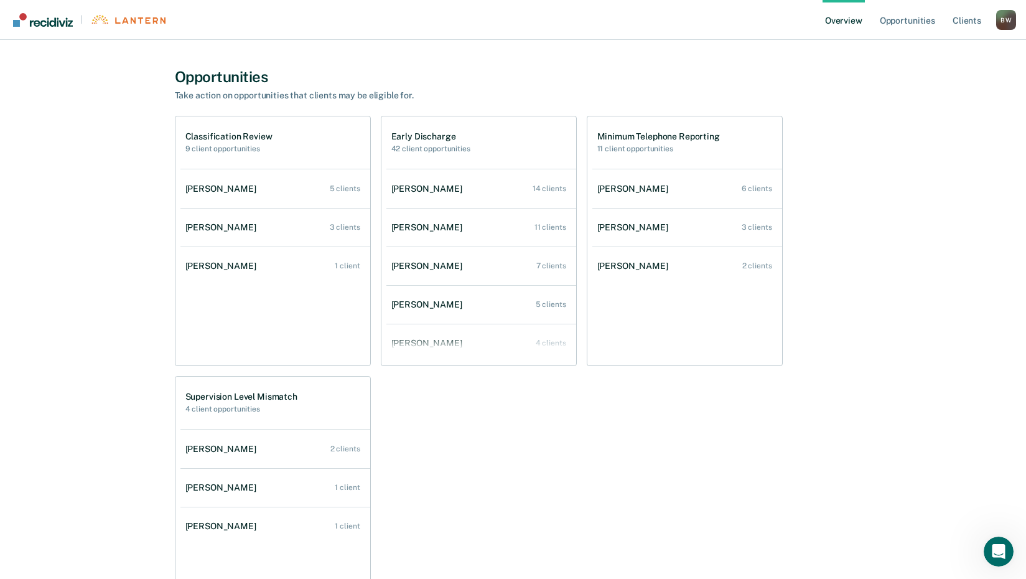
scroll to position [281, 0]
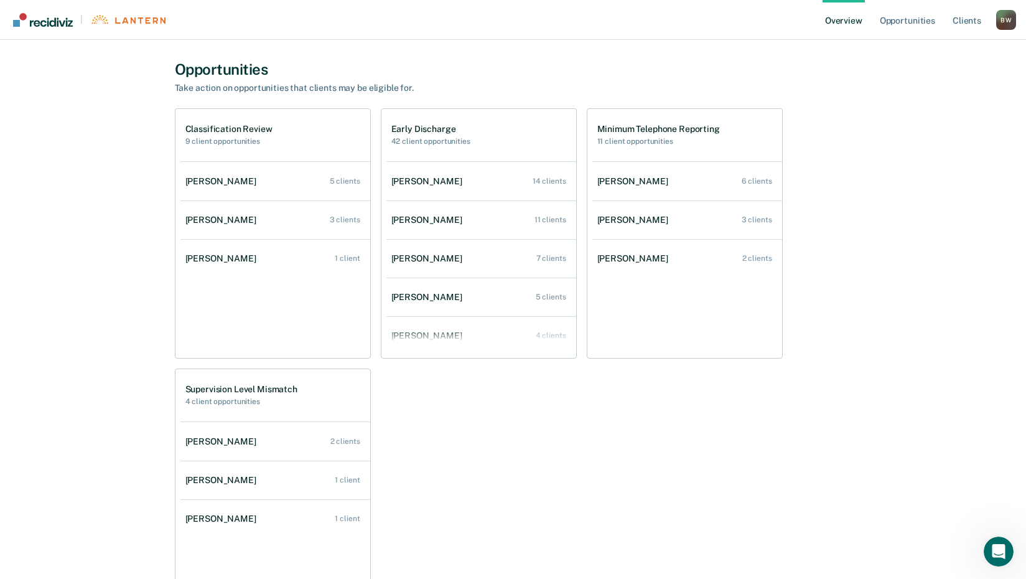
click at [847, 21] on link "Overview" at bounding box center [844, 20] width 42 height 40
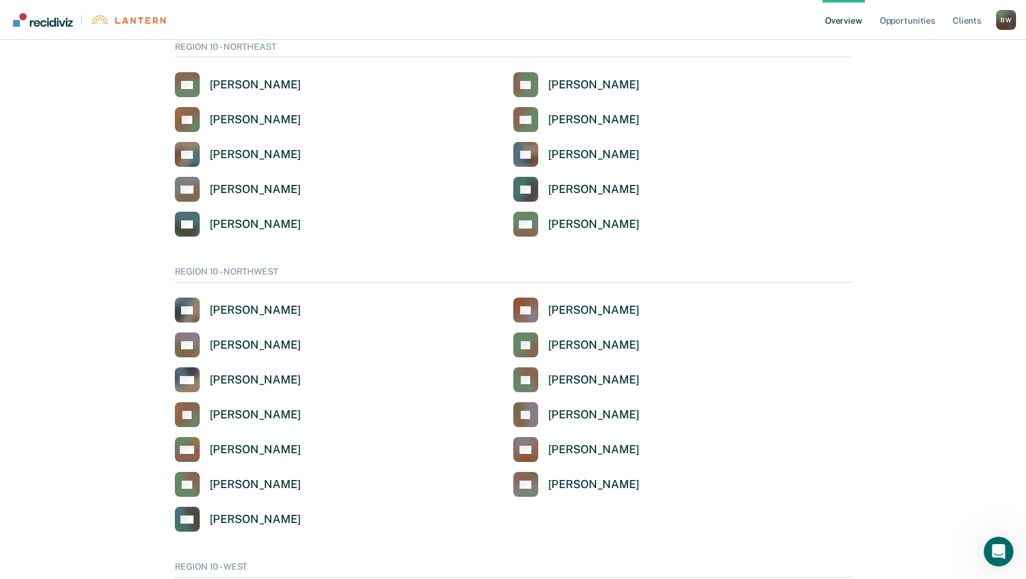
scroll to position [2352, 0]
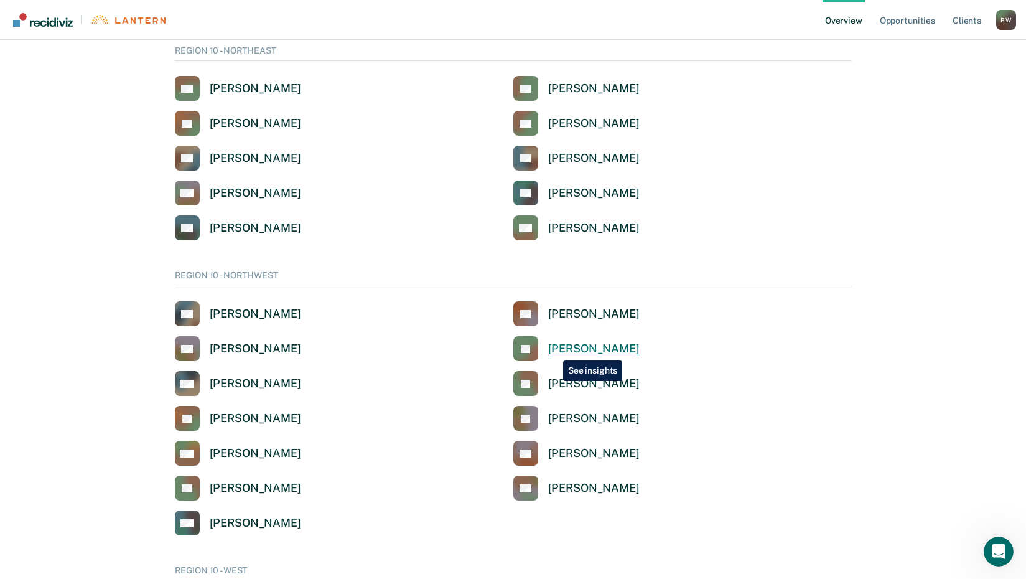
click at [554, 350] on div "[PERSON_NAME]" at bounding box center [593, 349] width 91 height 14
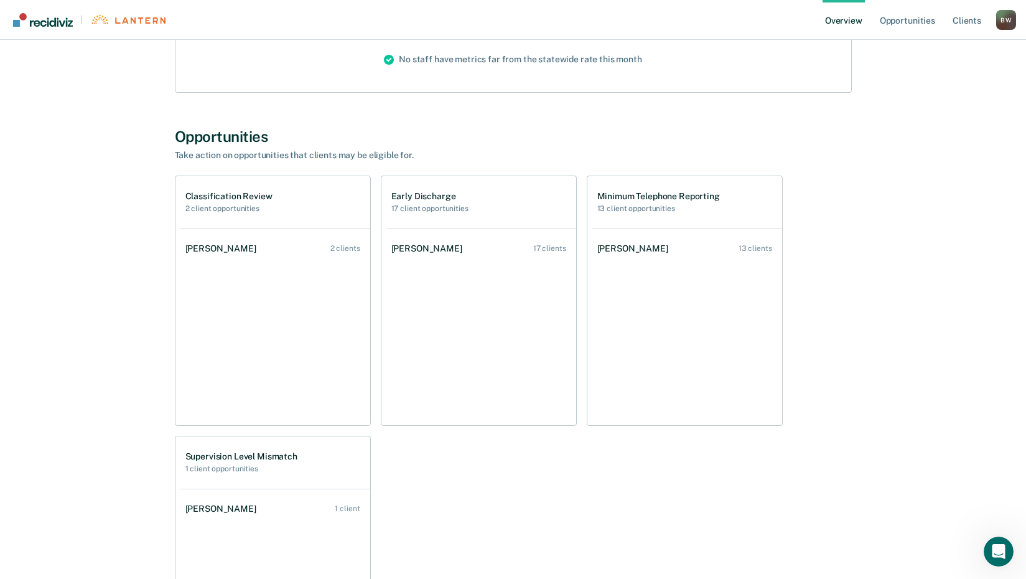
scroll to position [219, 0]
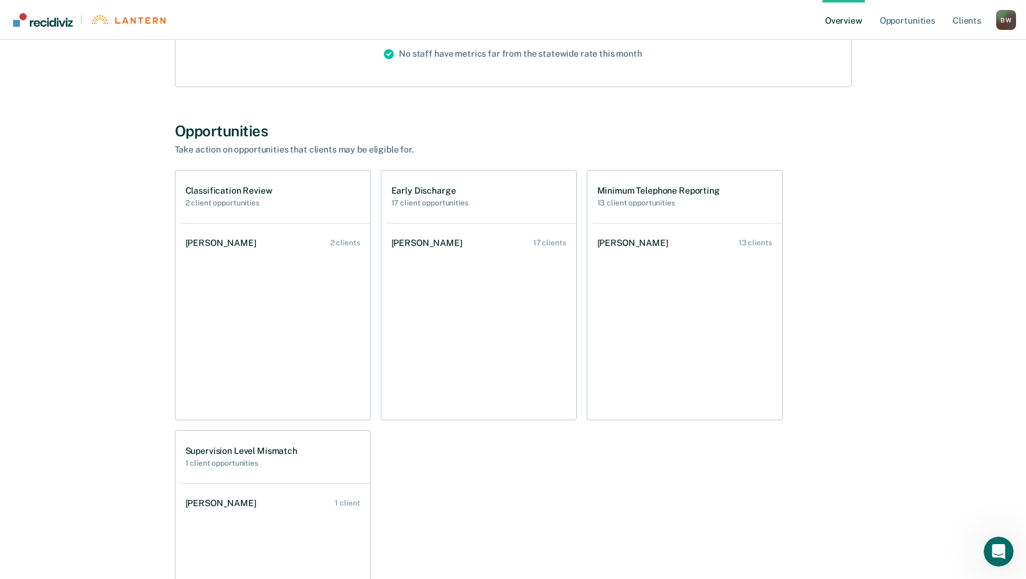
click at [837, 24] on link "Overview" at bounding box center [844, 20] width 42 height 40
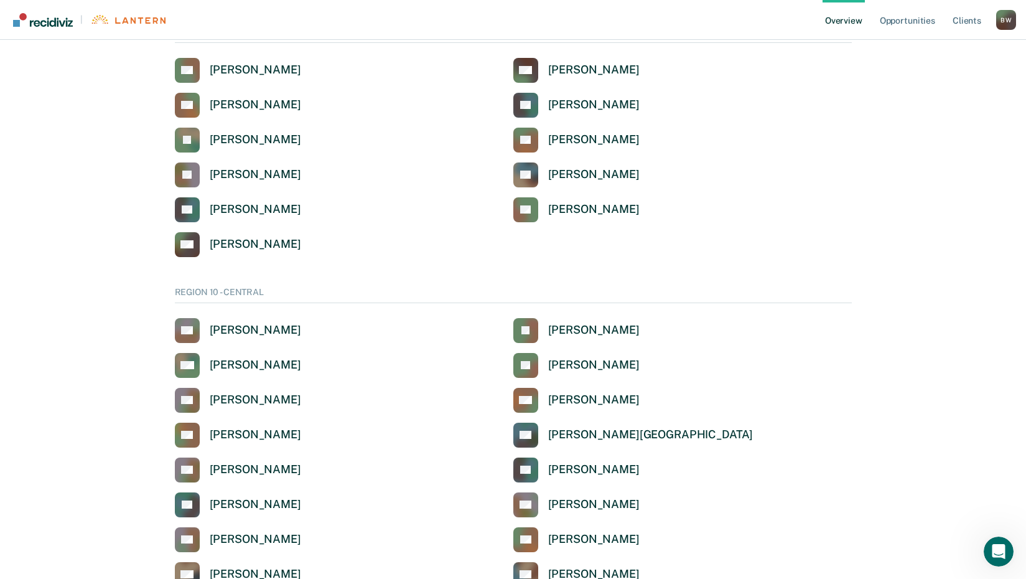
scroll to position [1828, 0]
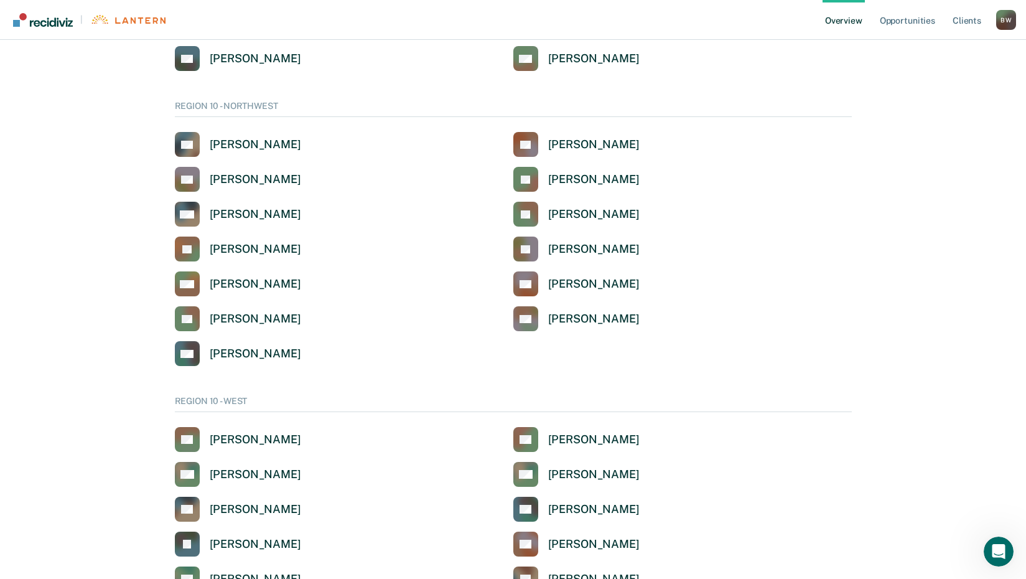
scroll to position [2517, 0]
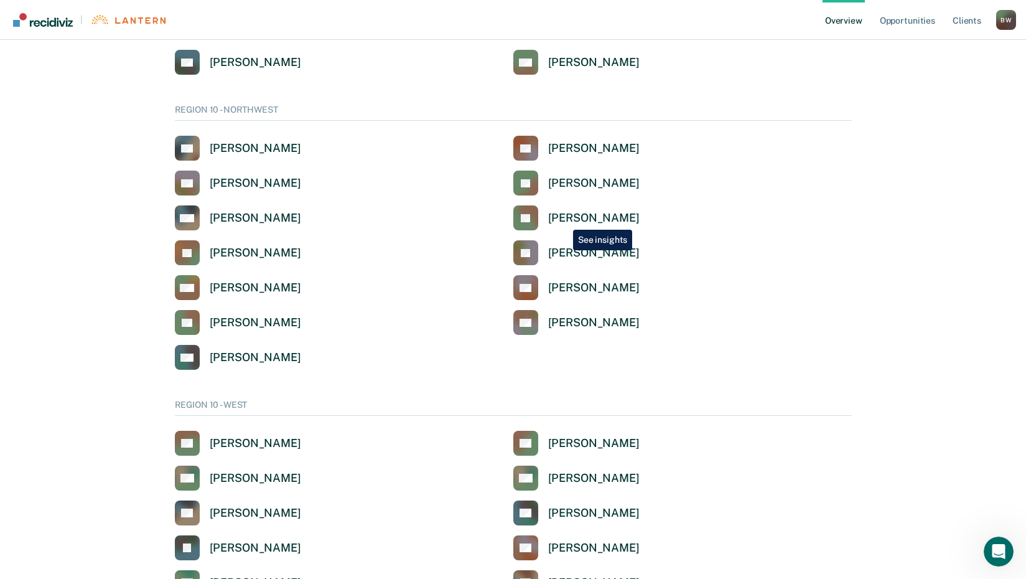
click at [566, 220] on div "[PERSON_NAME]" at bounding box center [593, 218] width 91 height 14
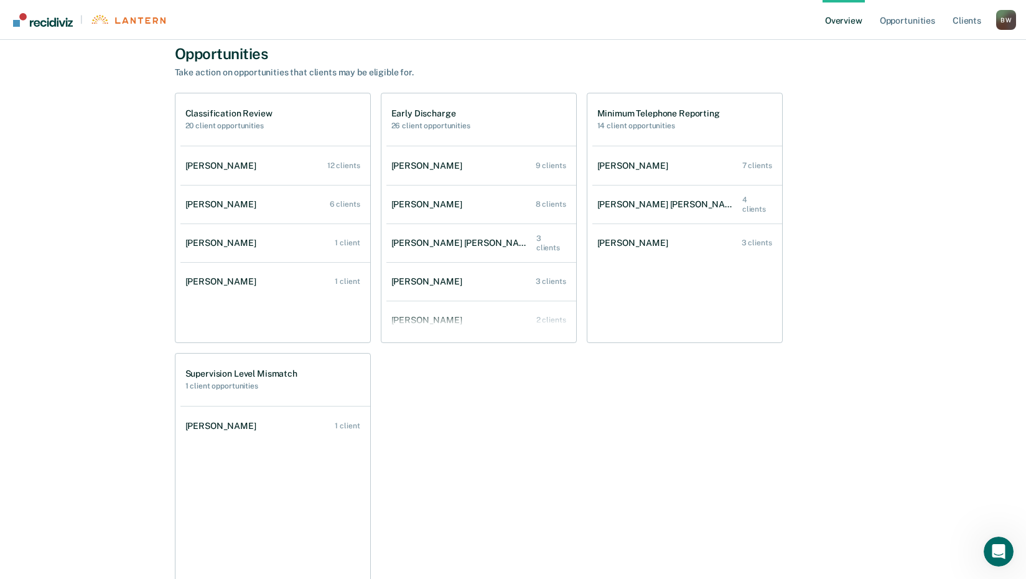
scroll to position [293, 0]
